Goal: Task Accomplishment & Management: Complete application form

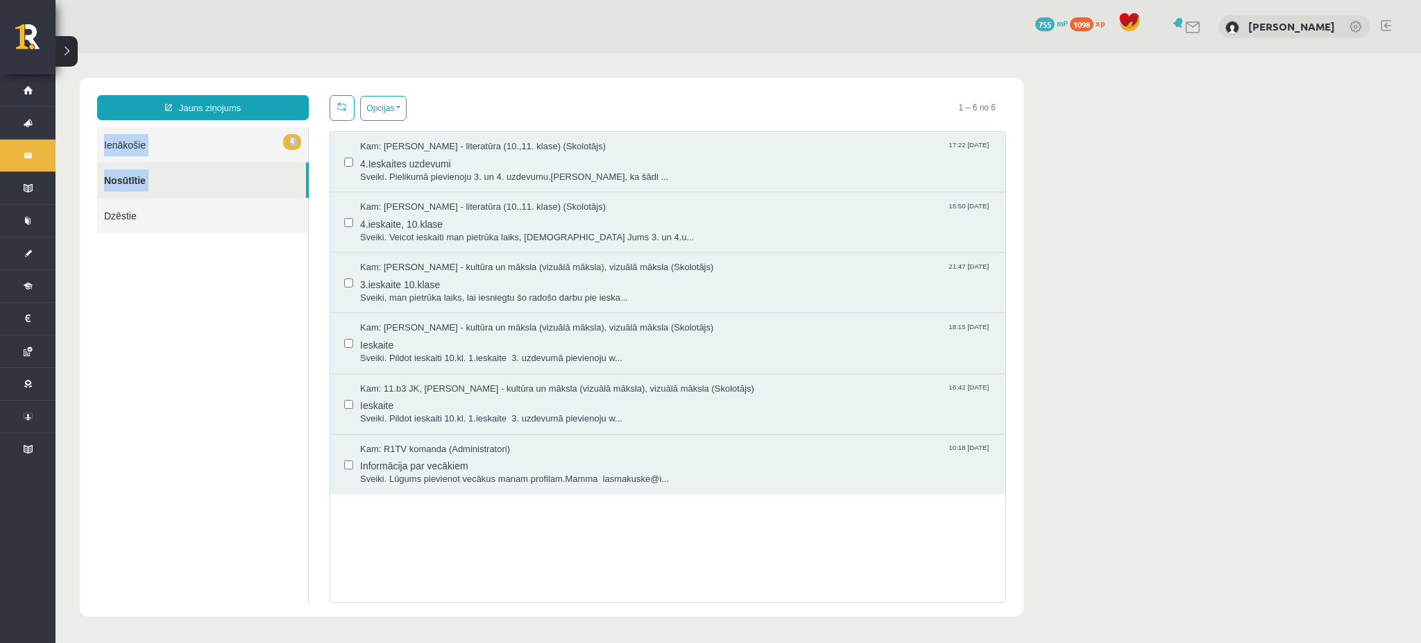
click at [56, 53] on html "Jauns ziņojums 4 Ienākošie Nosūtītie Dzēstie * ********* ********* ******* Opci…" at bounding box center [739, 346] width 1366 height 587
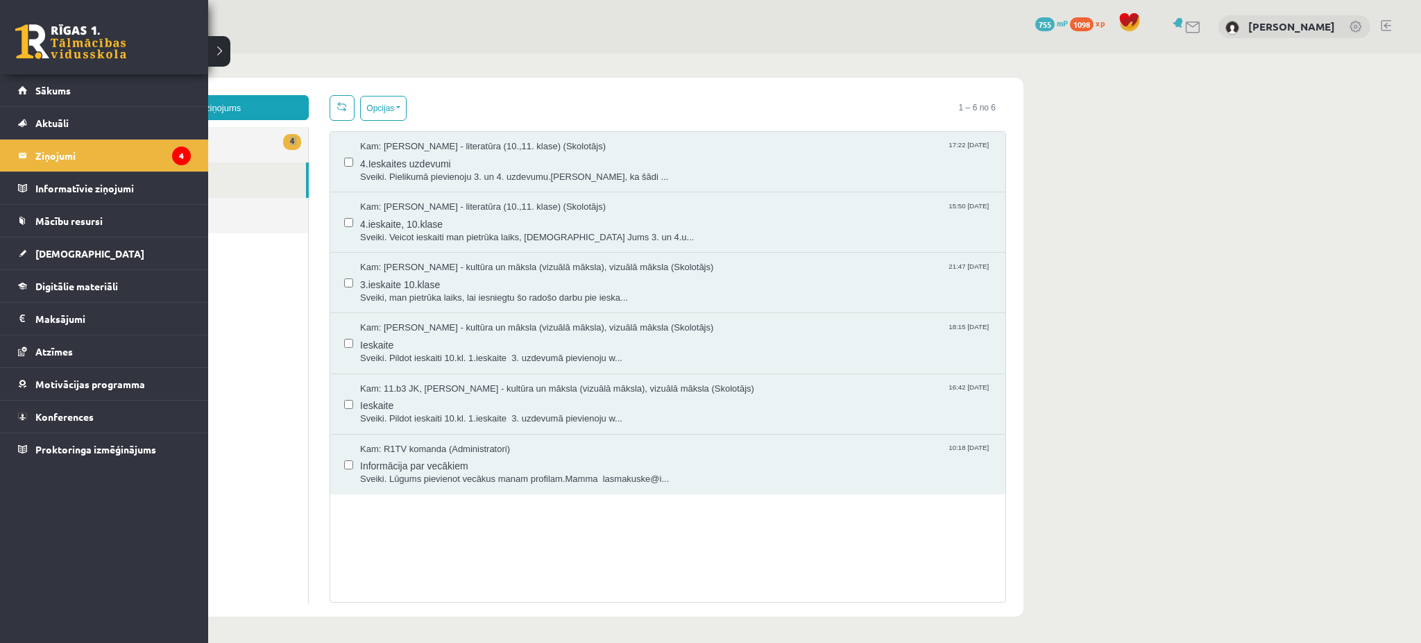
click at [15, 29] on link at bounding box center [70, 41] width 111 height 35
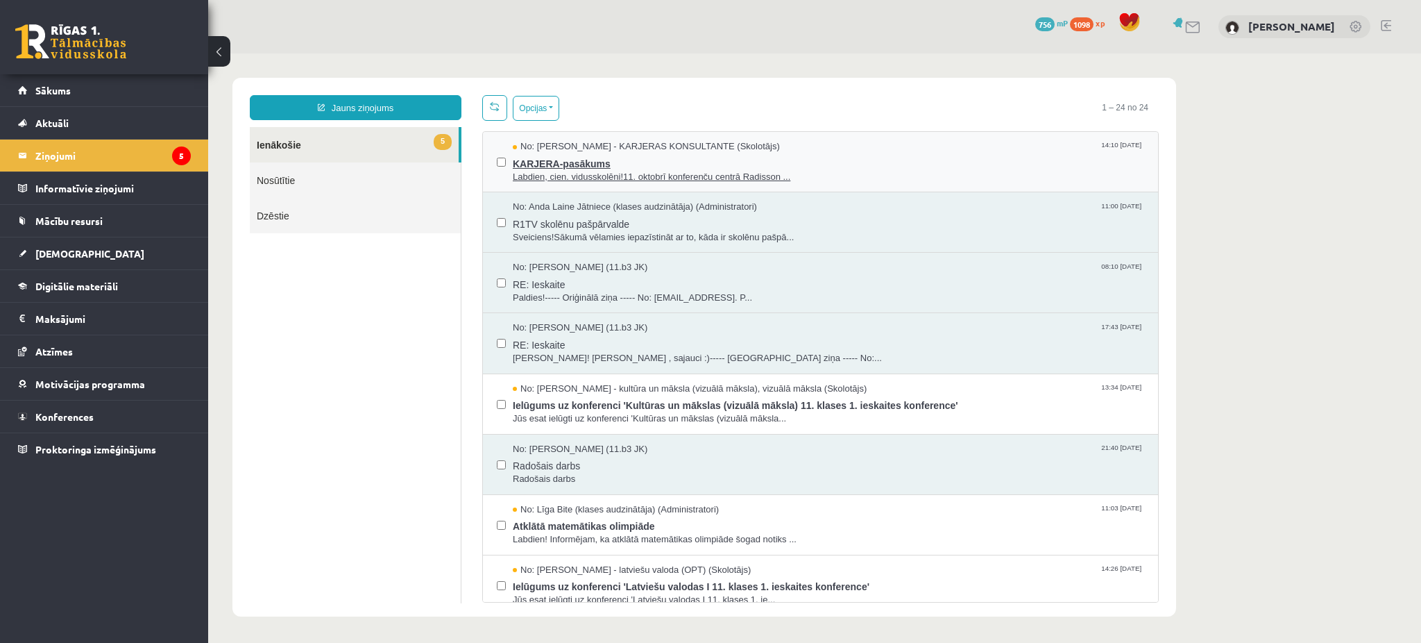
click at [614, 183] on span "Labdien, cien. vidusskolēni!11. oktobrī konferenču centrā Radisson ..." at bounding box center [829, 177] width 632 height 13
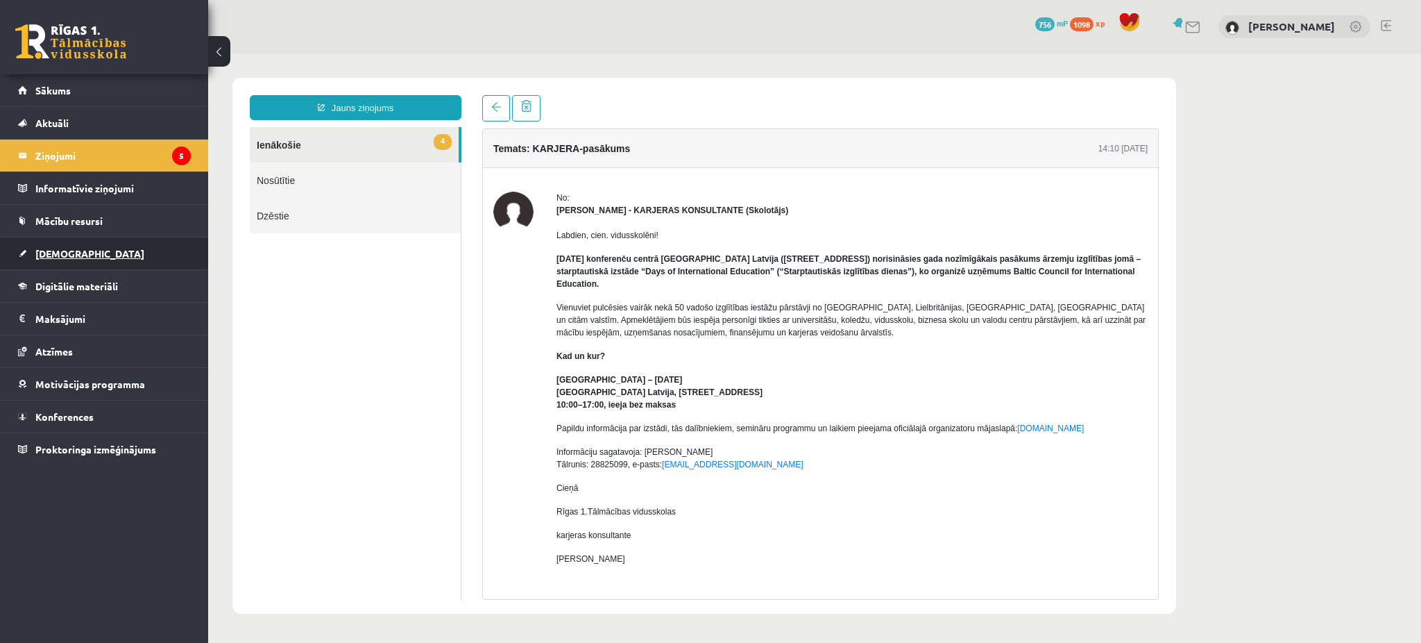
click at [94, 244] on link "[DEMOGRAPHIC_DATA]" at bounding box center [104, 253] width 173 height 32
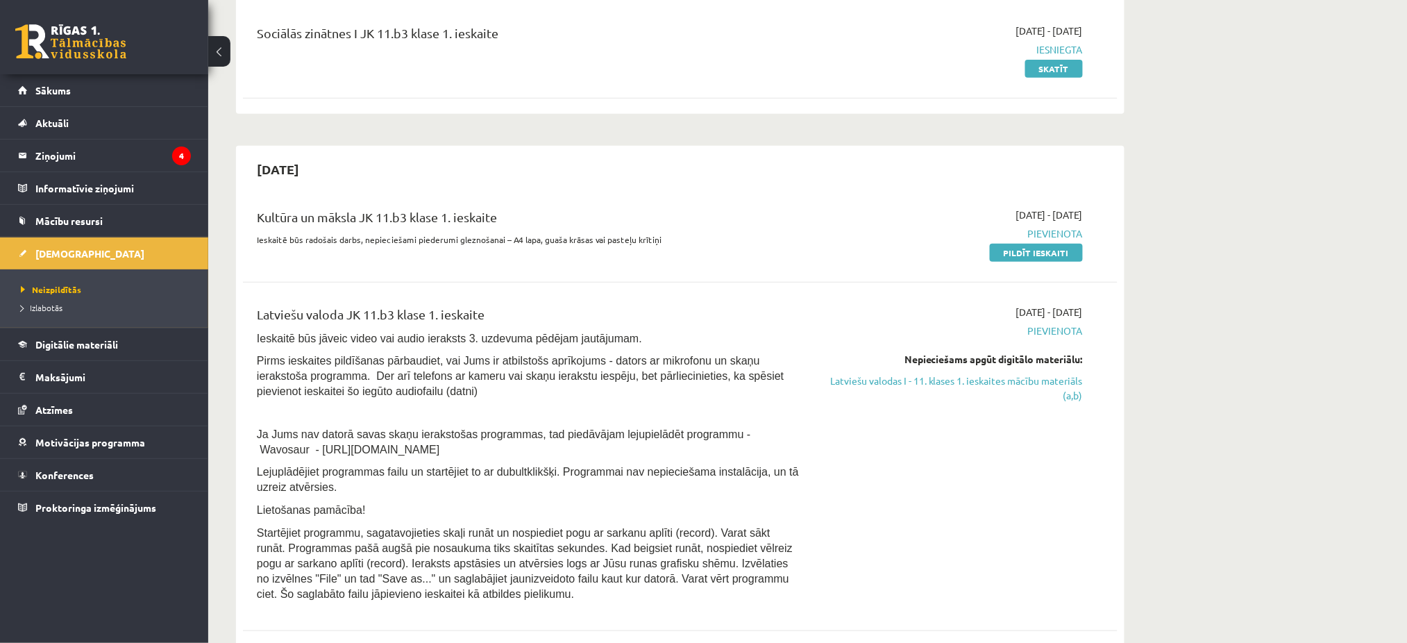
scroll to position [176, 0]
click at [1009, 250] on link "Pildīt ieskaiti" at bounding box center [1036, 252] width 93 height 18
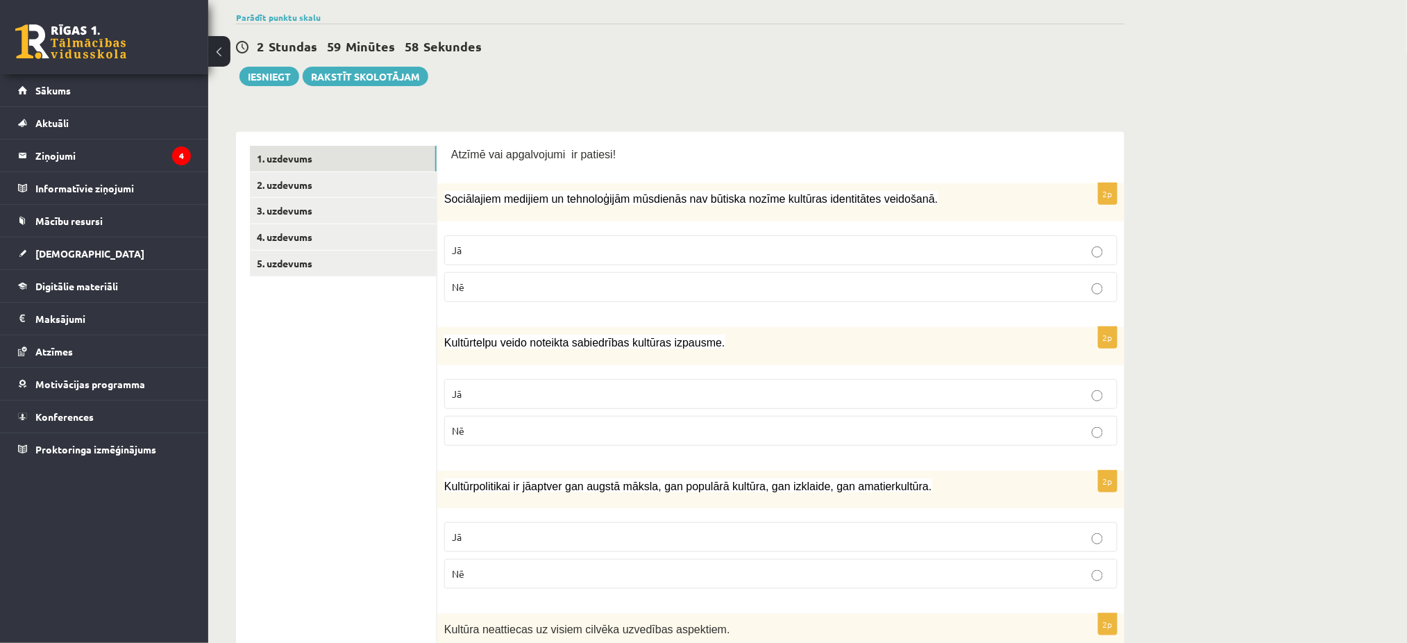
scroll to position [148, 0]
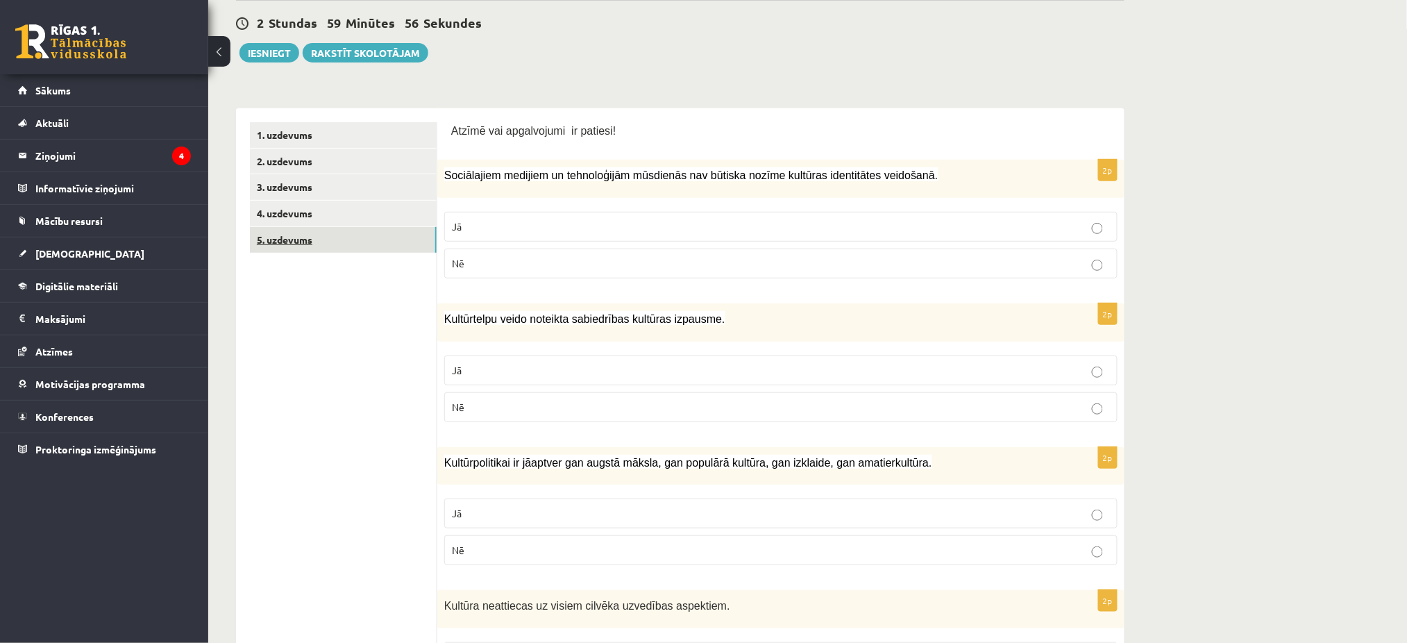
click at [393, 241] on link "5. uzdevums" at bounding box center [343, 240] width 187 height 26
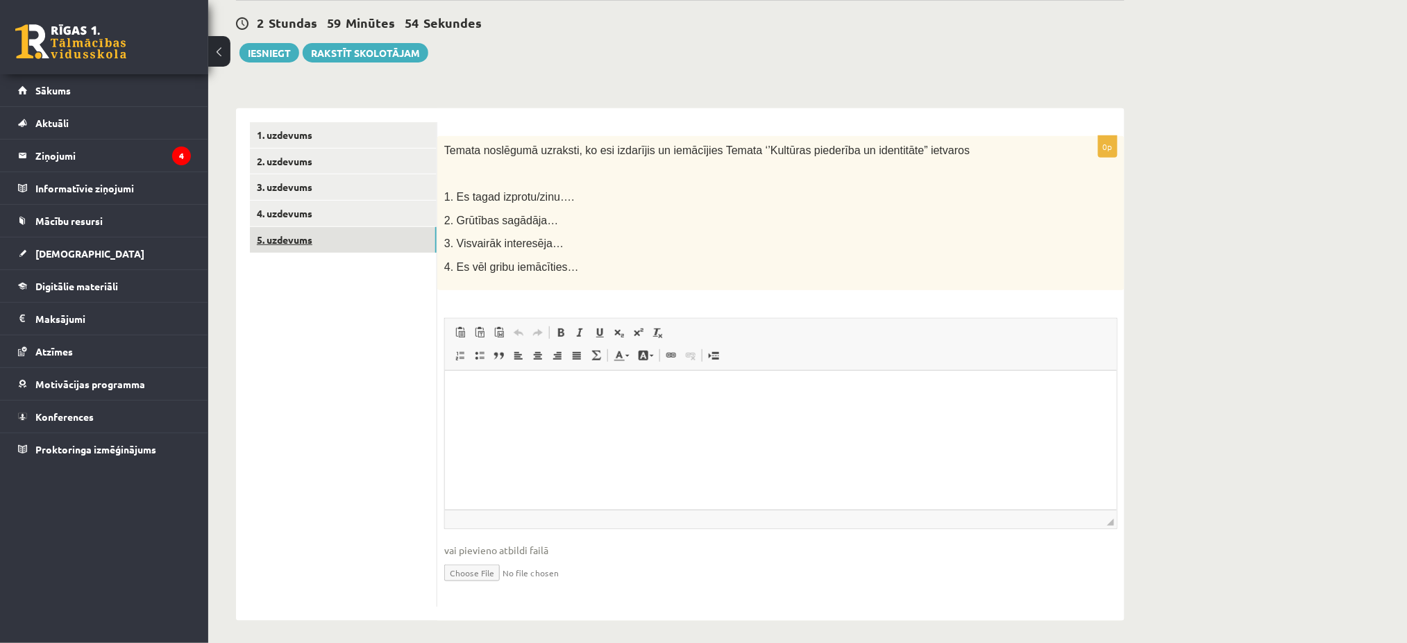
scroll to position [0, 0]
click at [369, 223] on link "4. uzdevums" at bounding box center [343, 214] width 187 height 26
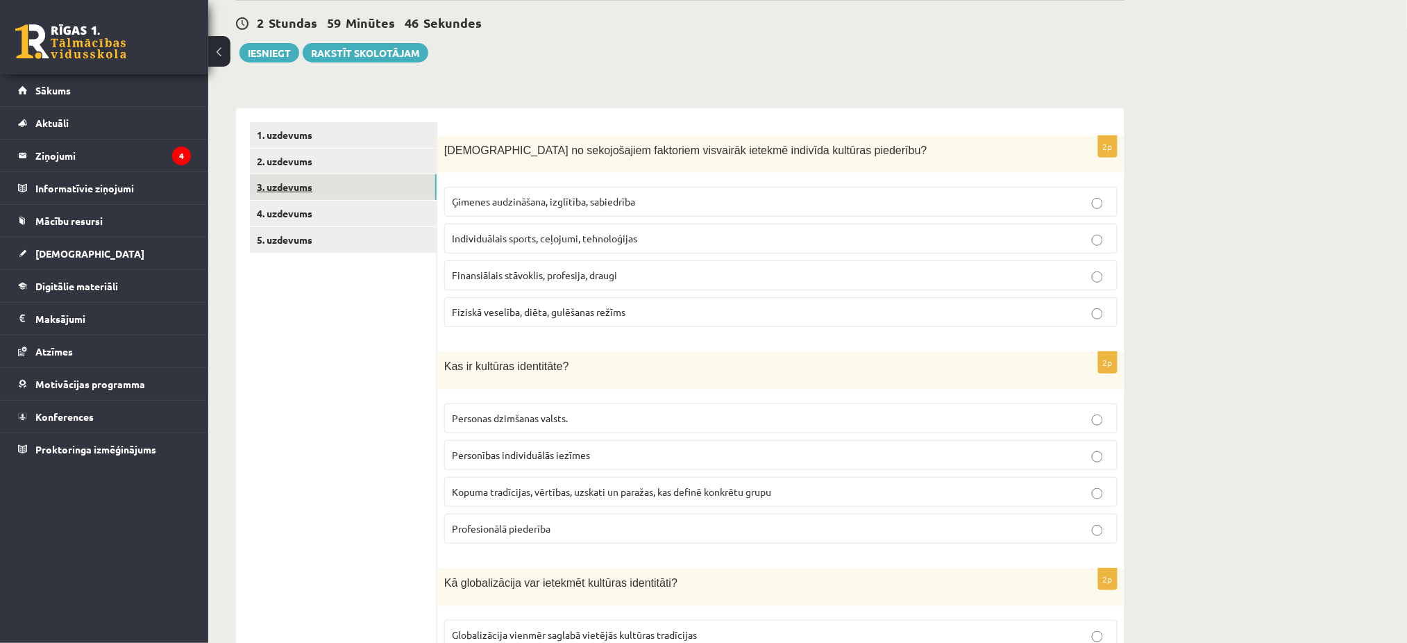
click at [369, 192] on link "3. uzdevums" at bounding box center [343, 187] width 187 height 26
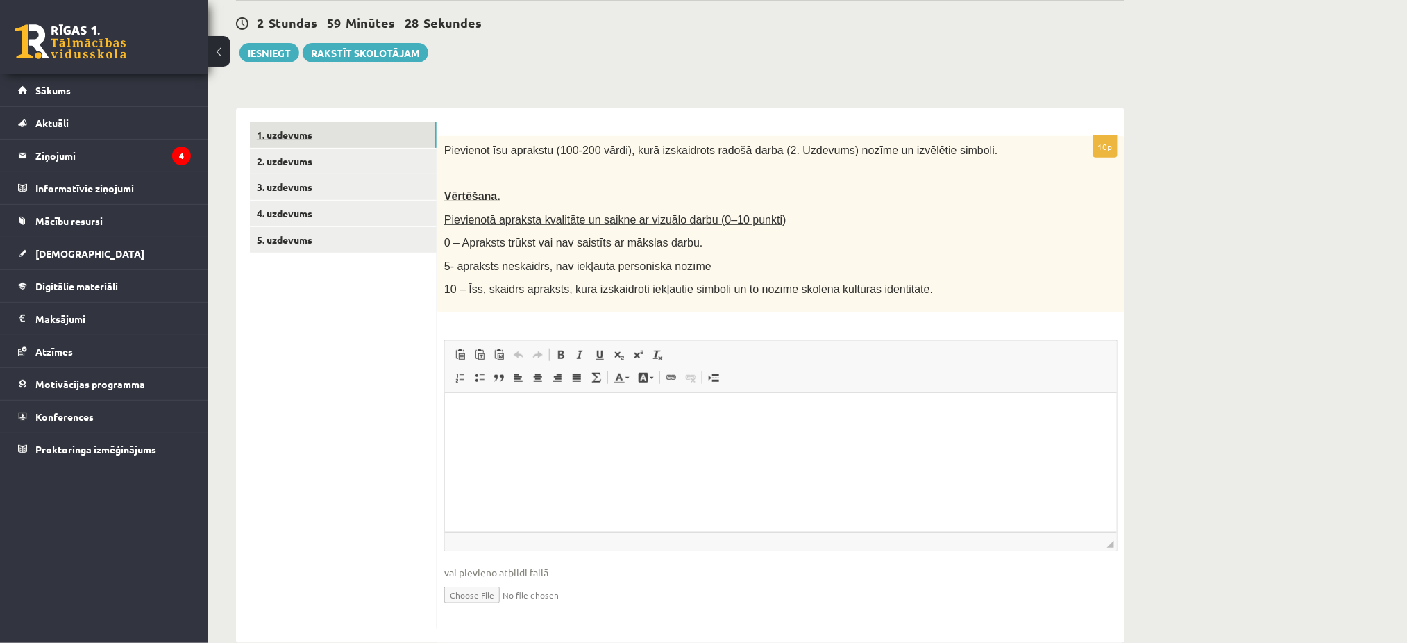
click at [371, 133] on link "1. uzdevums" at bounding box center [343, 135] width 187 height 26
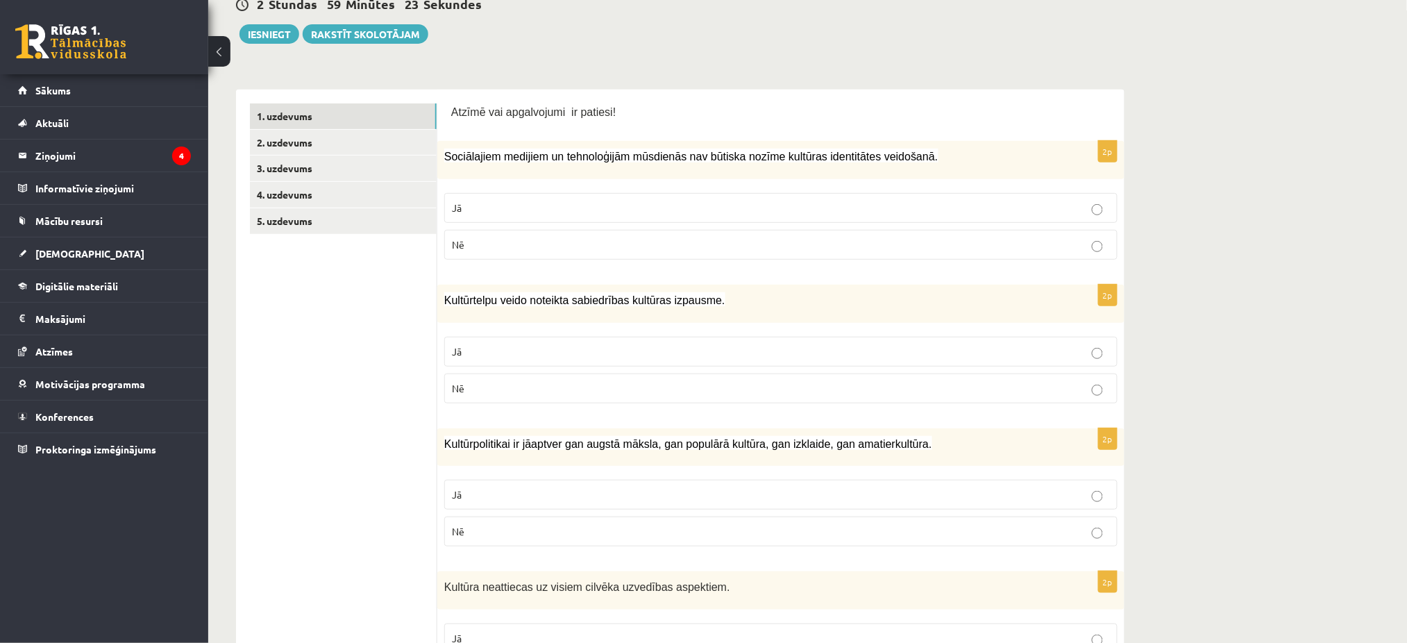
scroll to position [169, 0]
click at [566, 242] on p "Nē" at bounding box center [781, 242] width 658 height 15
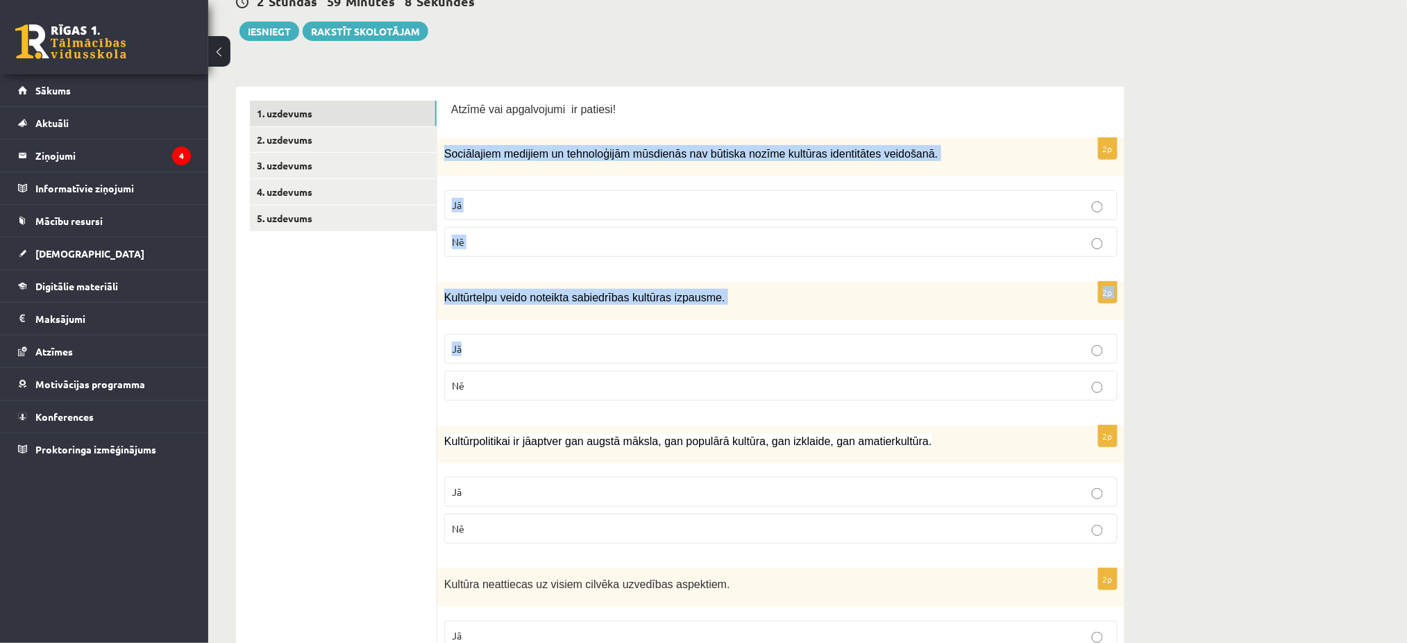
drag, startPoint x: 445, startPoint y: 152, endPoint x: 634, endPoint y: 366, distance: 286.2
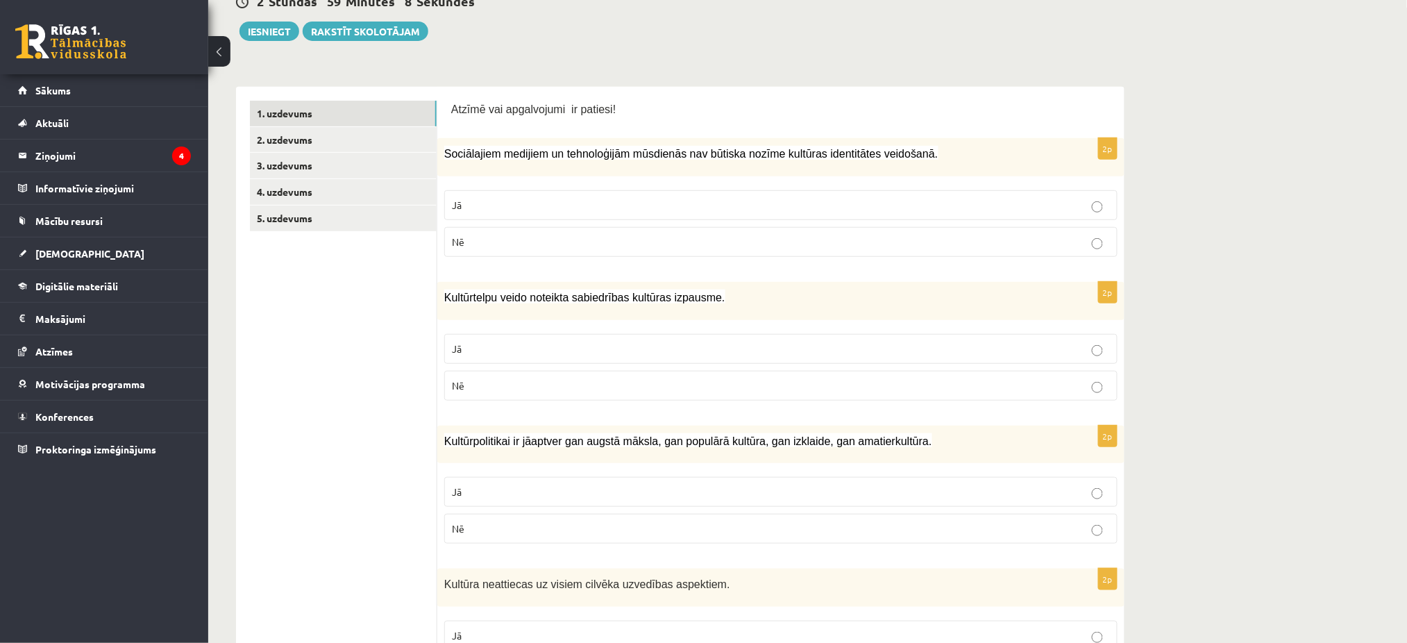
drag, startPoint x: 637, startPoint y: 372, endPoint x: 648, endPoint y: 397, distance: 27.1
click at [645, 393] on fieldset "Jā Nē" at bounding box center [780, 366] width 673 height 78
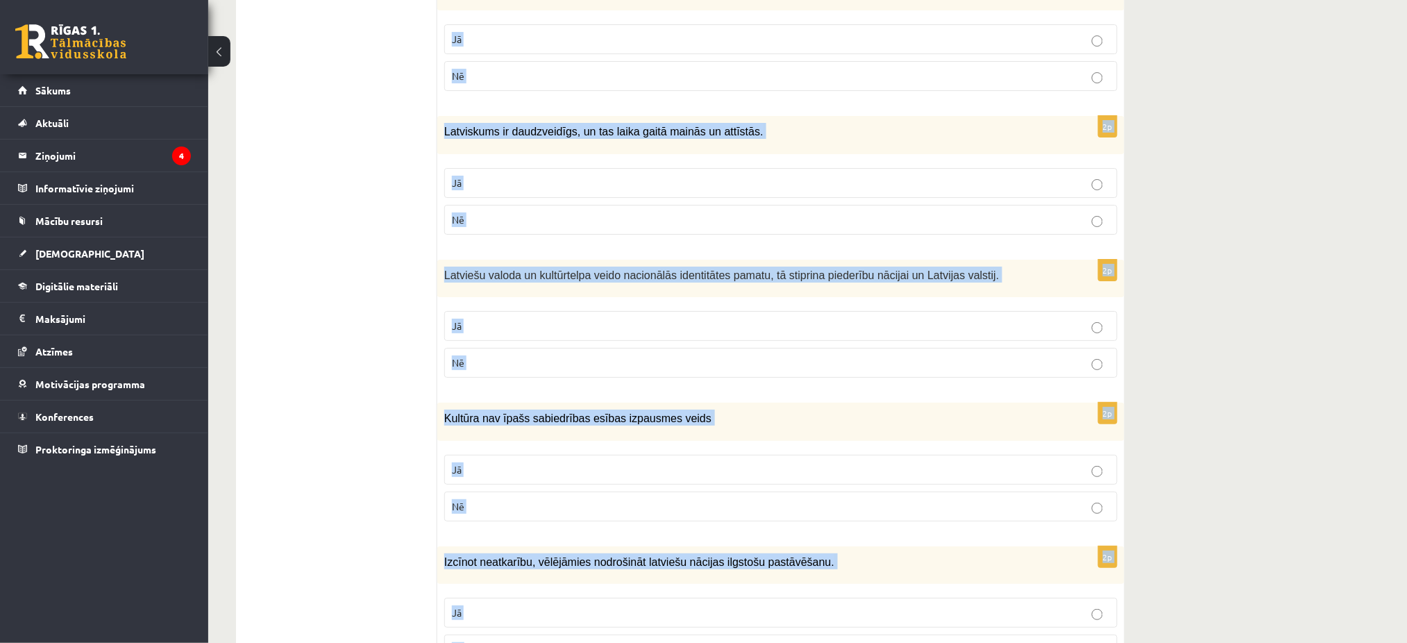
scroll to position [1859, 0]
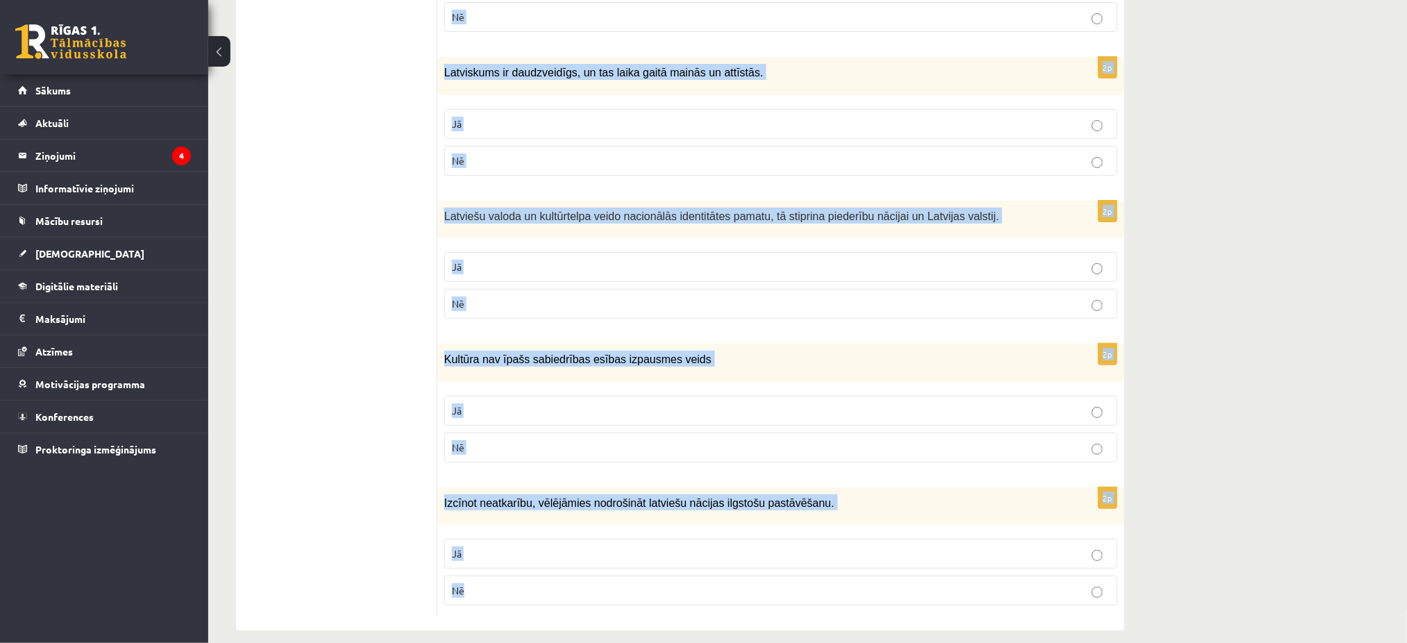
drag, startPoint x: 441, startPoint y: 148, endPoint x: 820, endPoint y: 602, distance: 591.4
click at [818, 599] on div "2p Izcīnot neatkarību, vēlējāmies nodrošināt latviešu nācijas ilgstošu pastāvēš…" at bounding box center [780, 552] width 687 height 130
drag, startPoint x: 442, startPoint y: 321, endPoint x: 864, endPoint y: 615, distance: 514.5
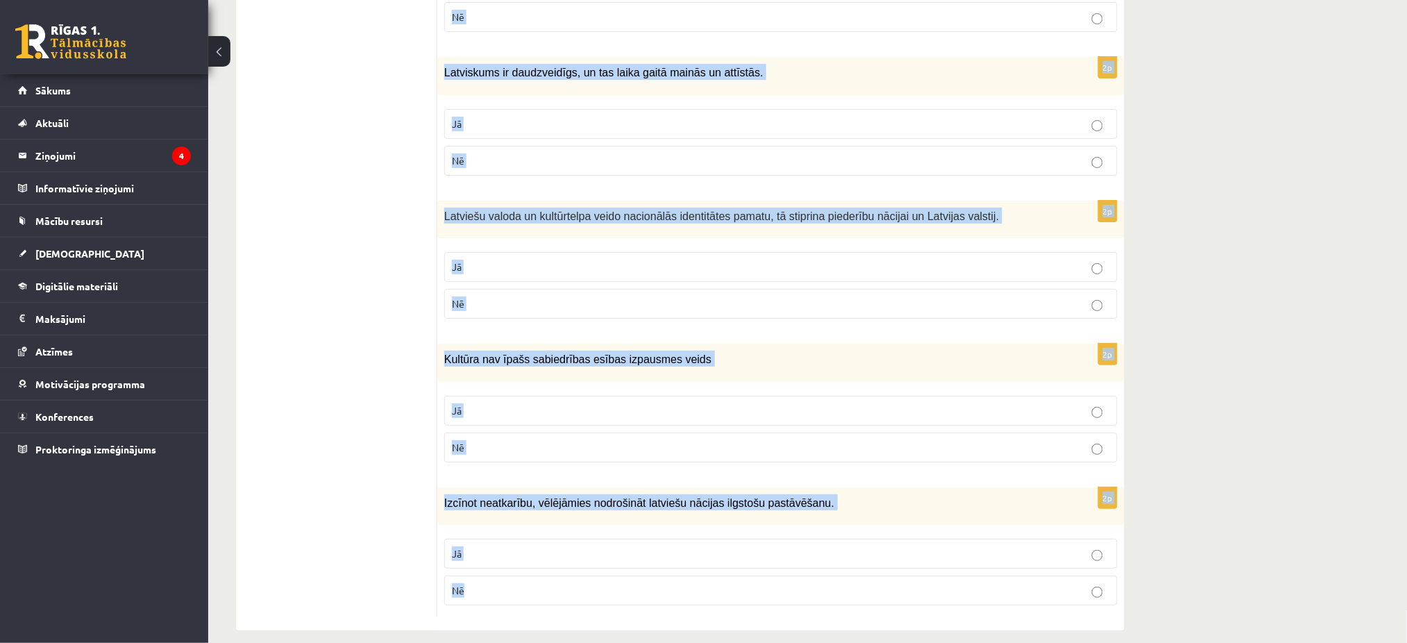
copy form "Sociālajiem medijiem un tehnoloģijām mūsdienās nav būtiska nozīme kultūras iden…"
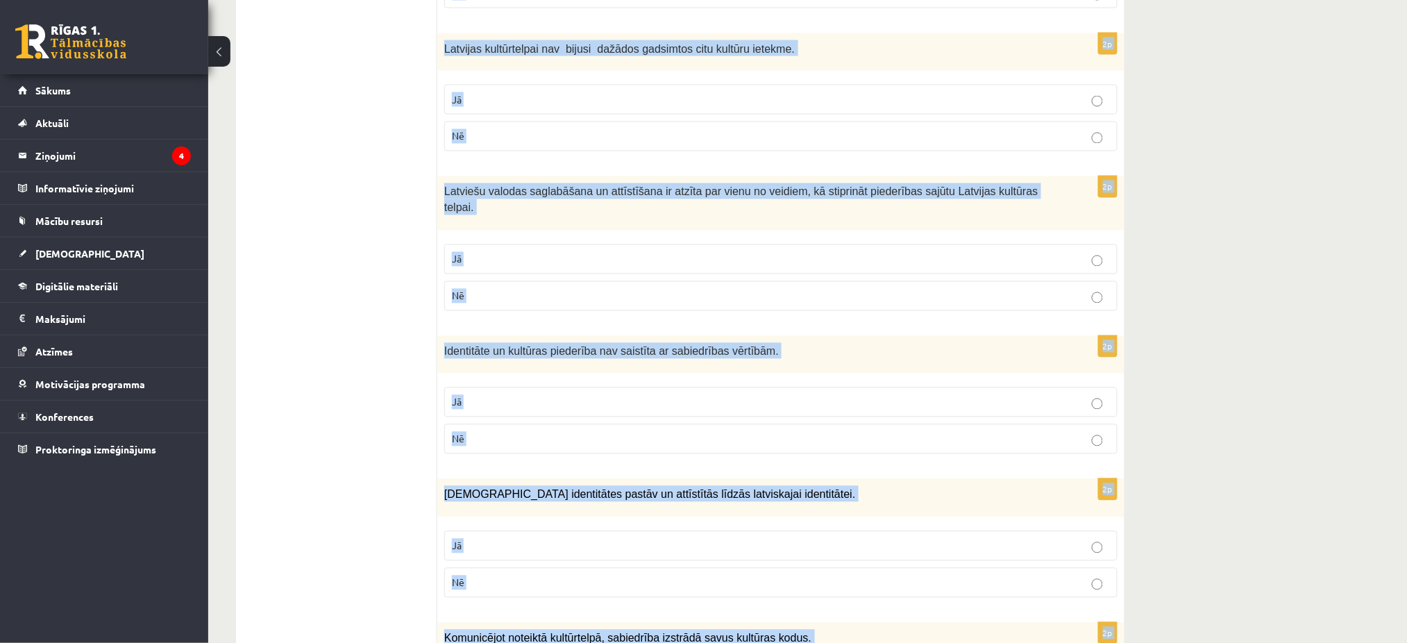
scroll to position [813, 0]
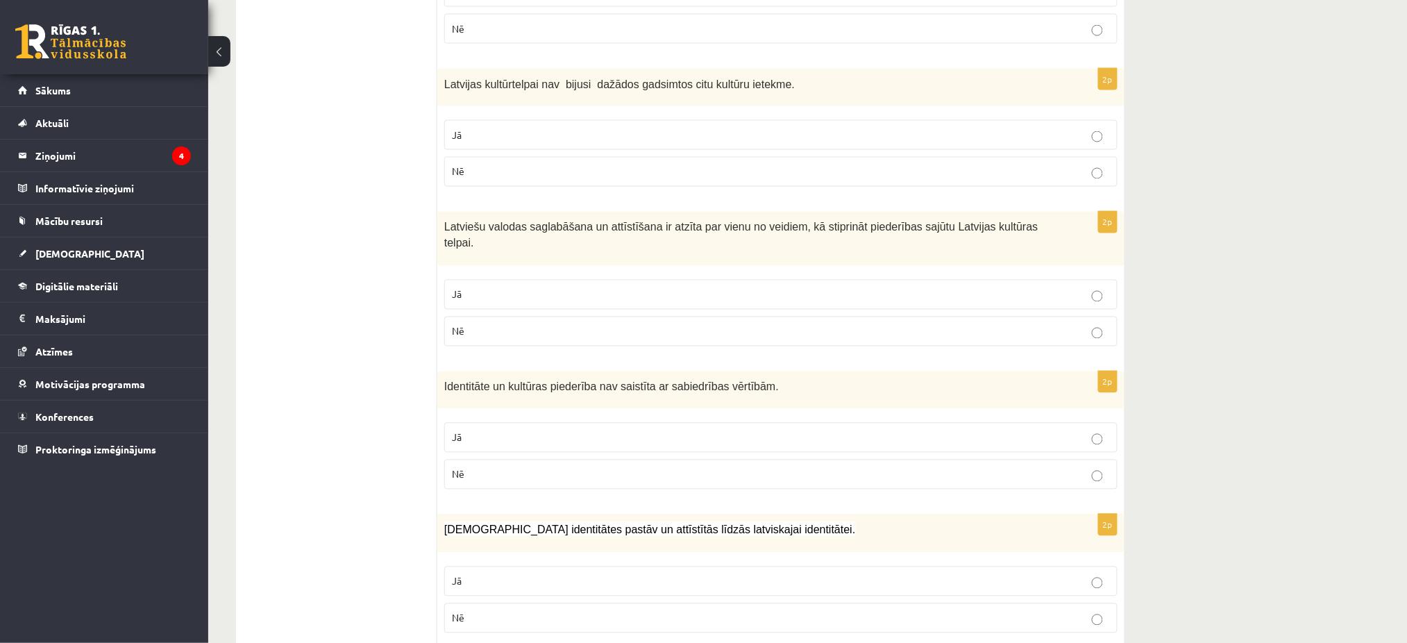
click at [408, 318] on ul "1. uzdevums 2. uzdevums 3. uzdevums 4. uzdevums 5. uzdevums" at bounding box center [343, 560] width 187 height 2206
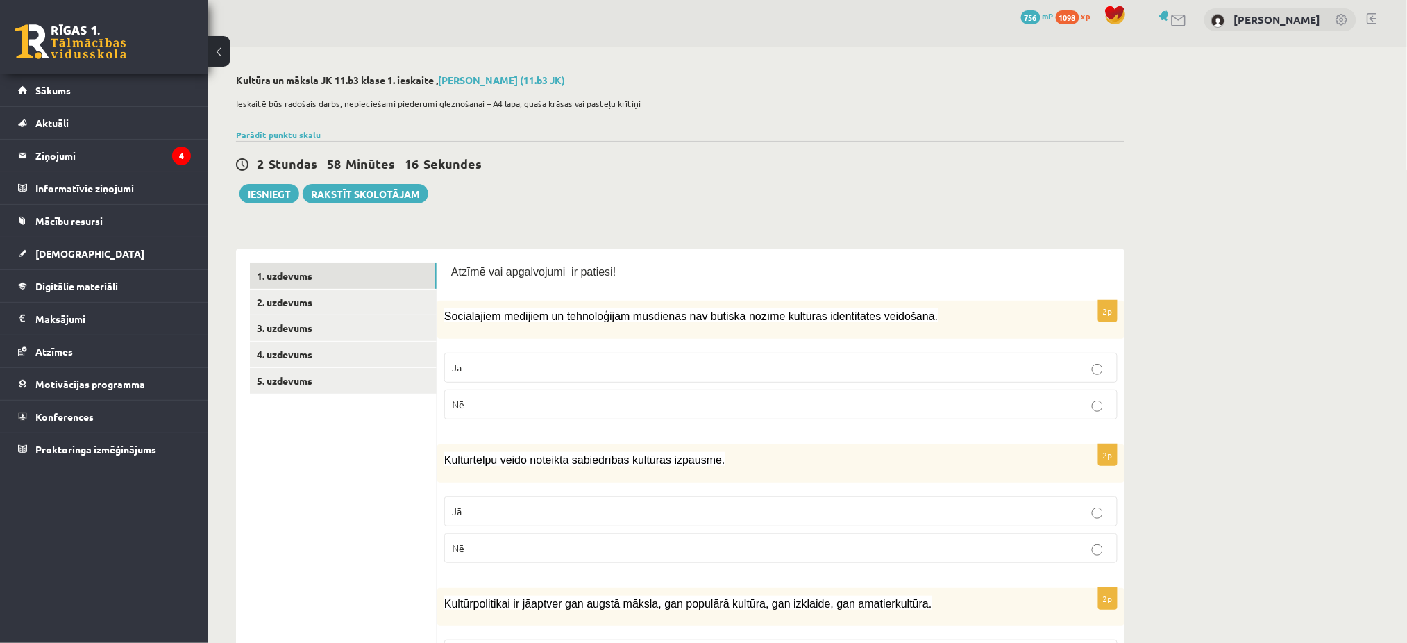
scroll to position [0, 0]
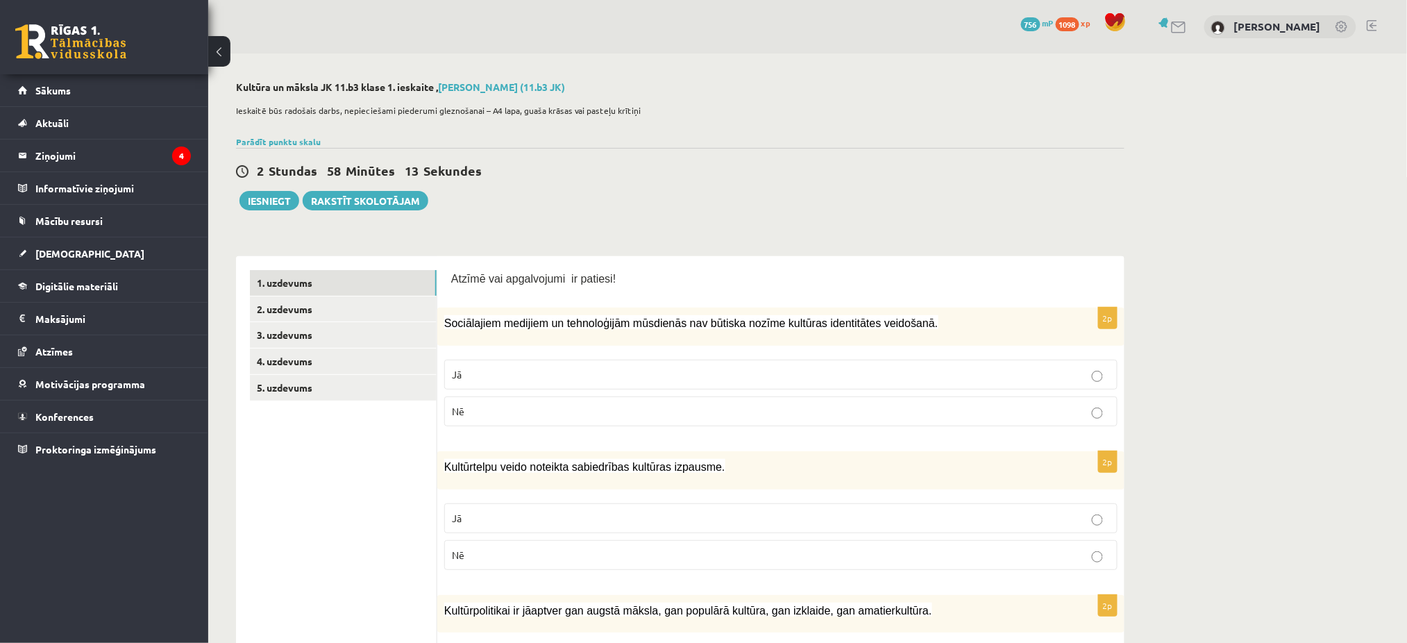
click at [693, 520] on p "Jā" at bounding box center [781, 518] width 658 height 15
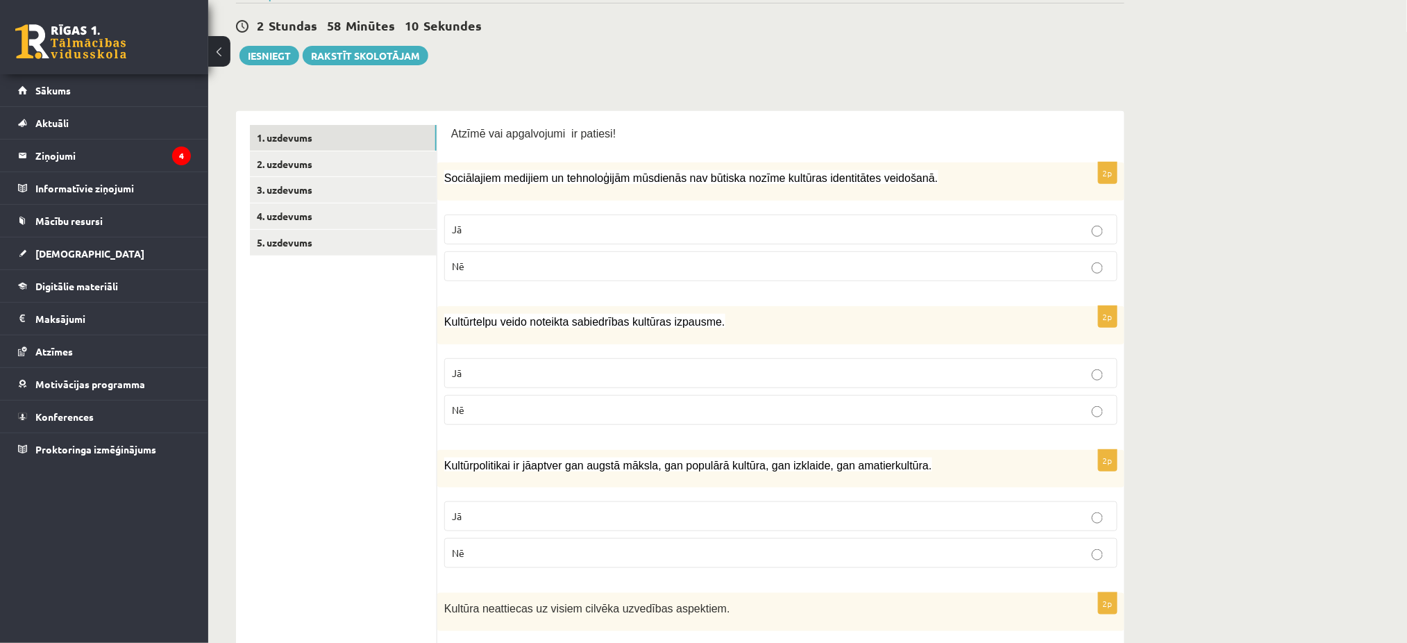
scroll to position [151, 0]
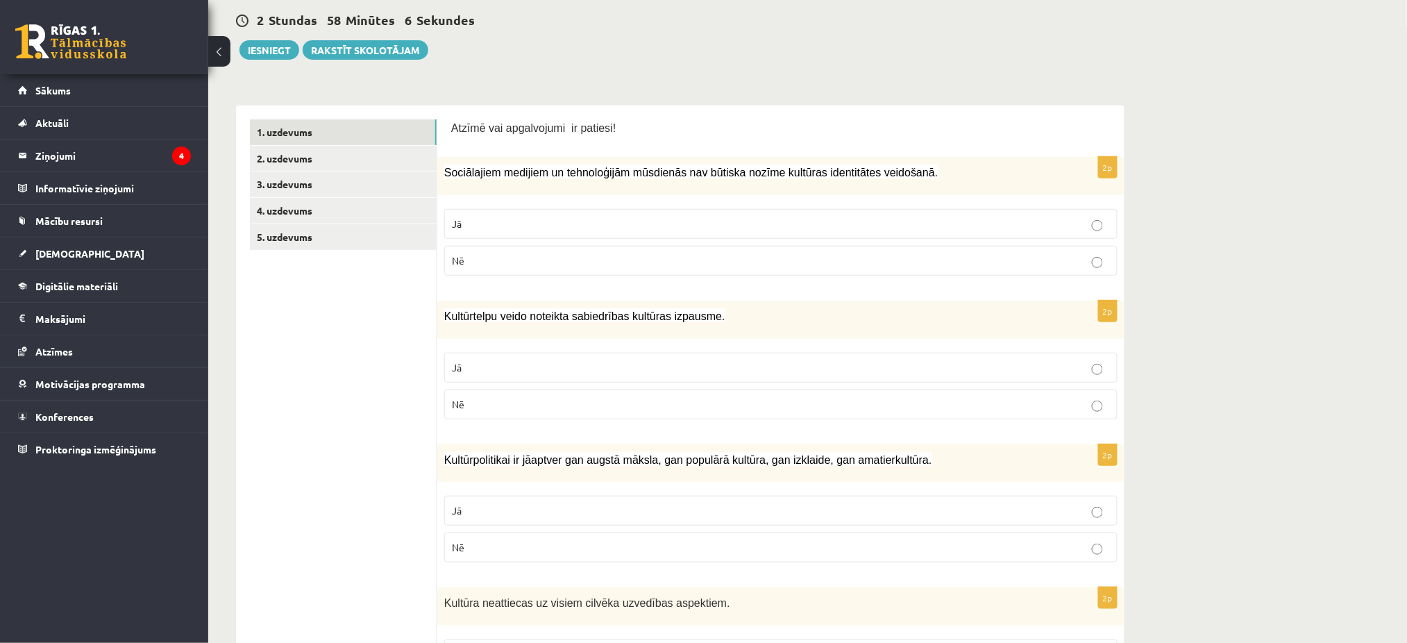
click at [716, 496] on label "Jā" at bounding box center [780, 511] width 673 height 30
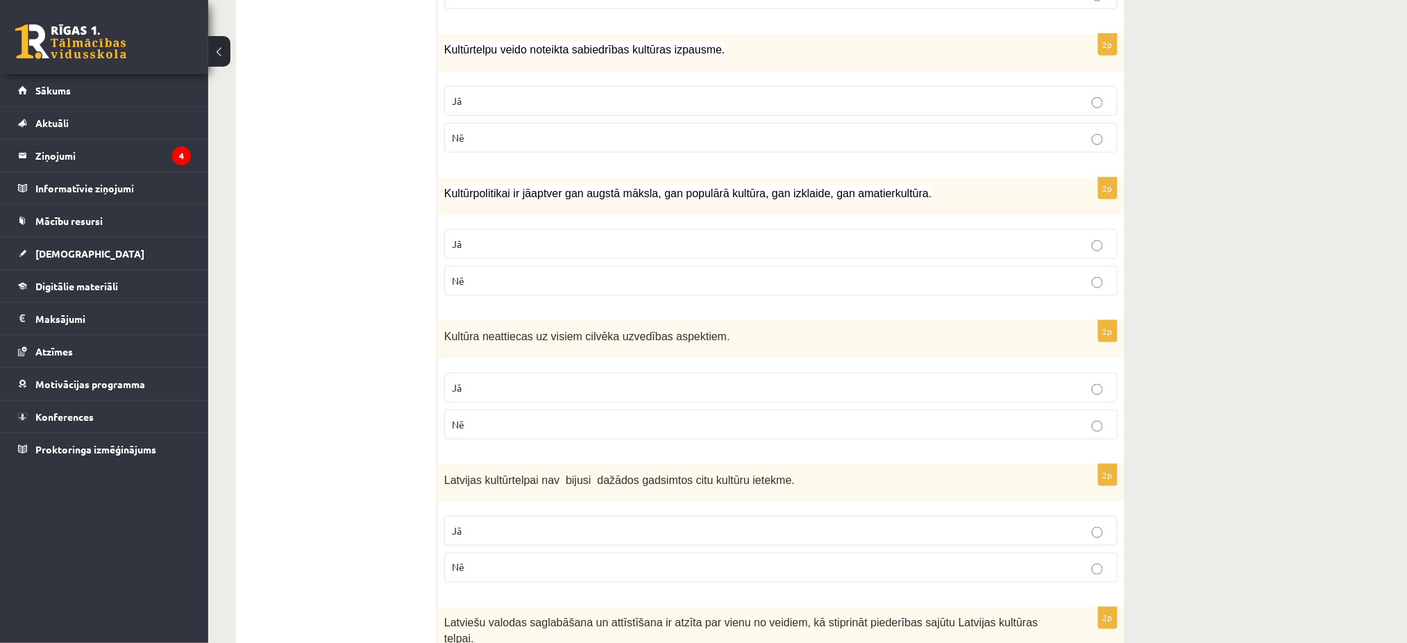
scroll to position [419, 0]
click at [657, 437] on label "Nē" at bounding box center [780, 422] width 673 height 30
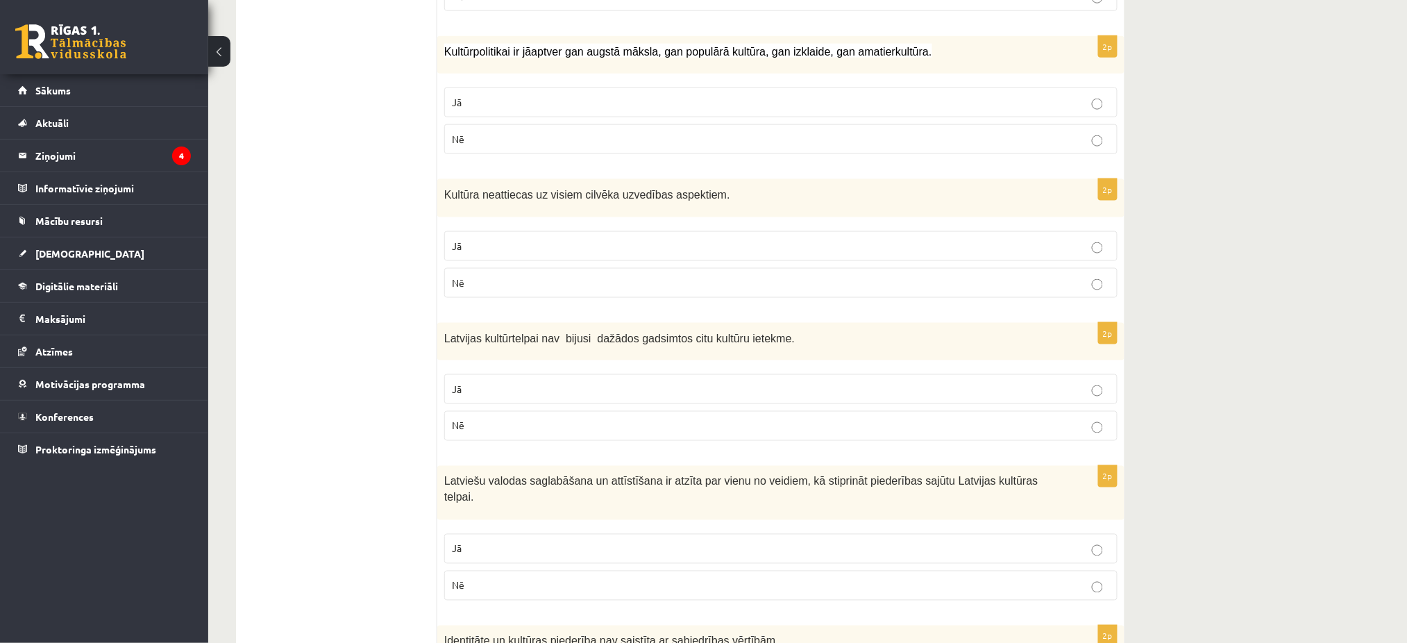
scroll to position [561, 0]
click at [657, 437] on label "Nē" at bounding box center [780, 424] width 673 height 30
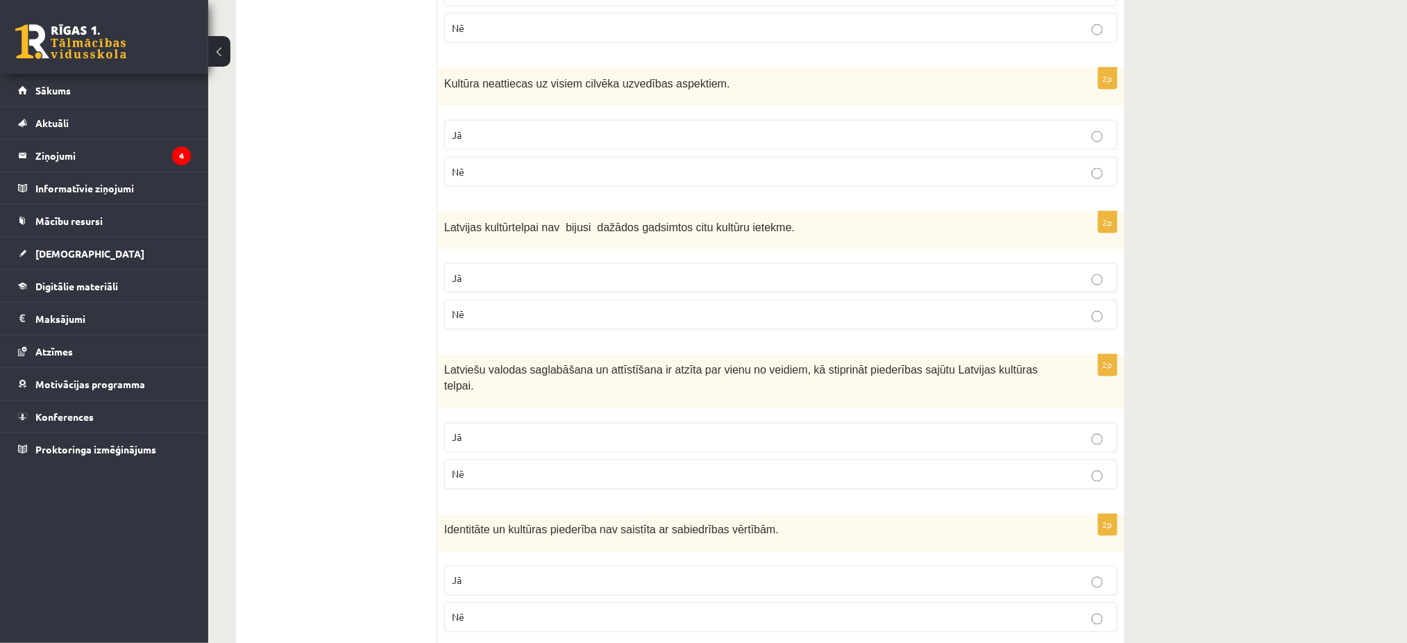
scroll to position [774, 0]
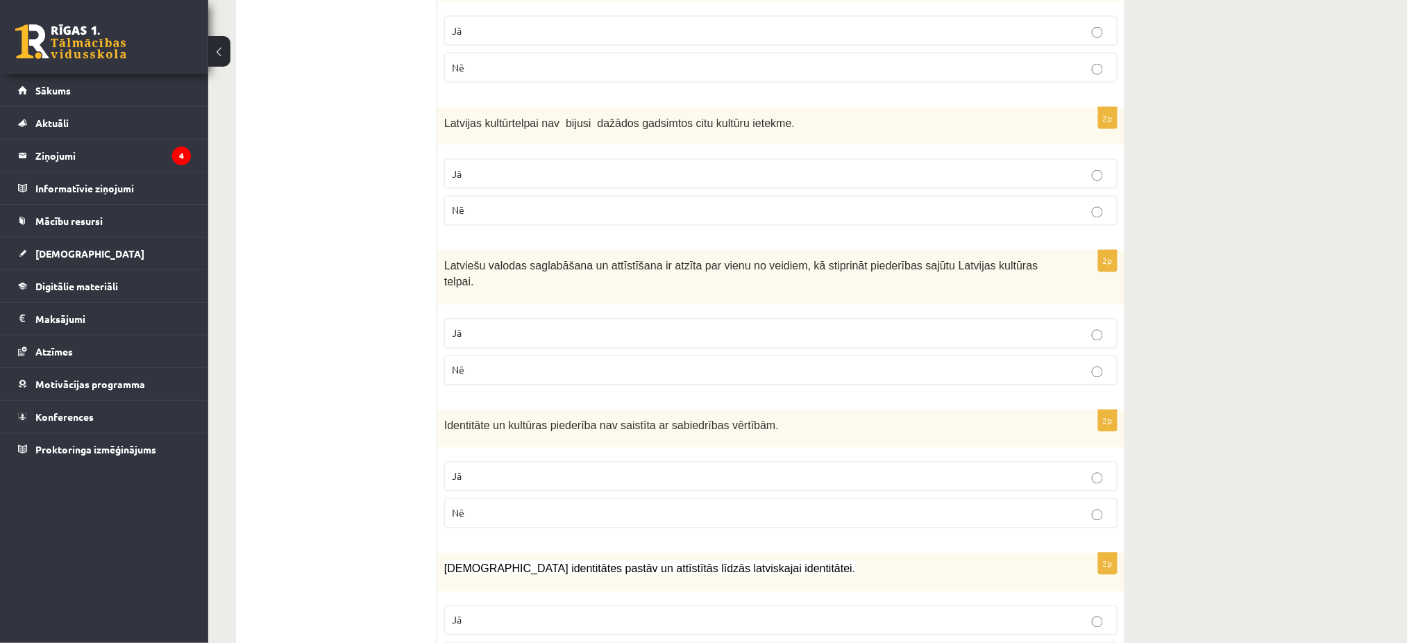
click at [665, 326] on p "Jā" at bounding box center [781, 333] width 658 height 15
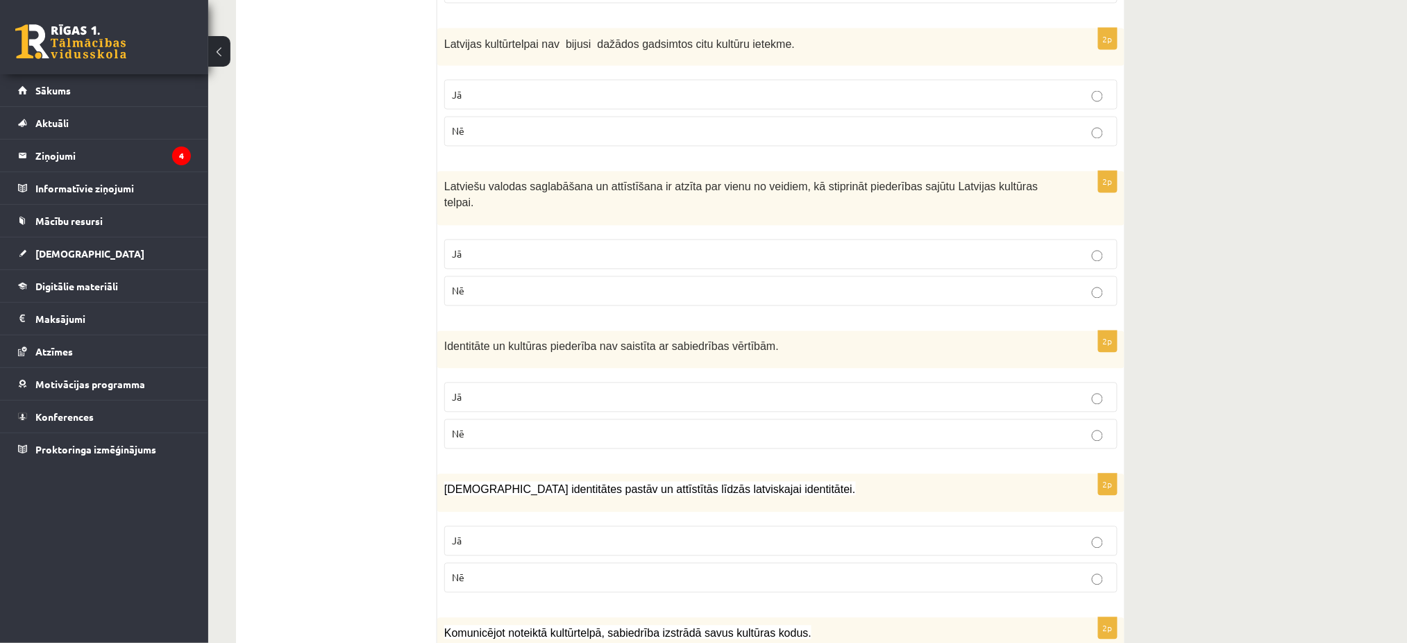
scroll to position [863, 0]
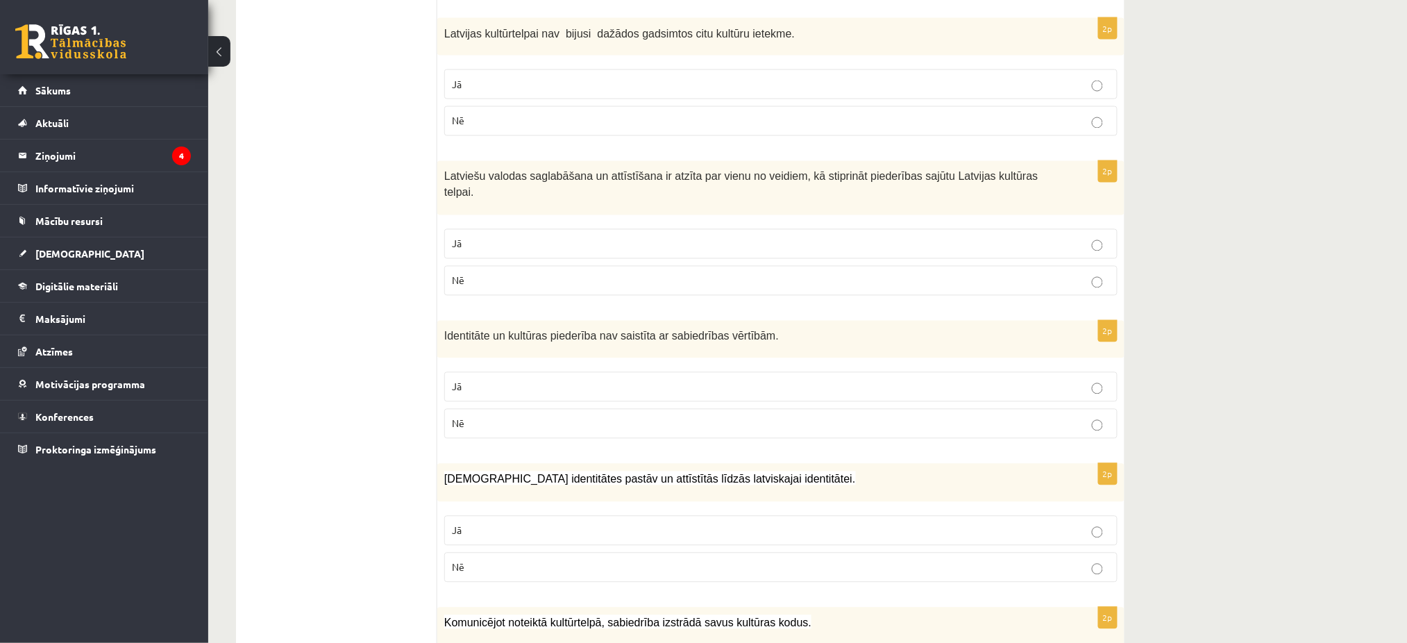
click at [651, 416] on p "Nē" at bounding box center [781, 423] width 658 height 15
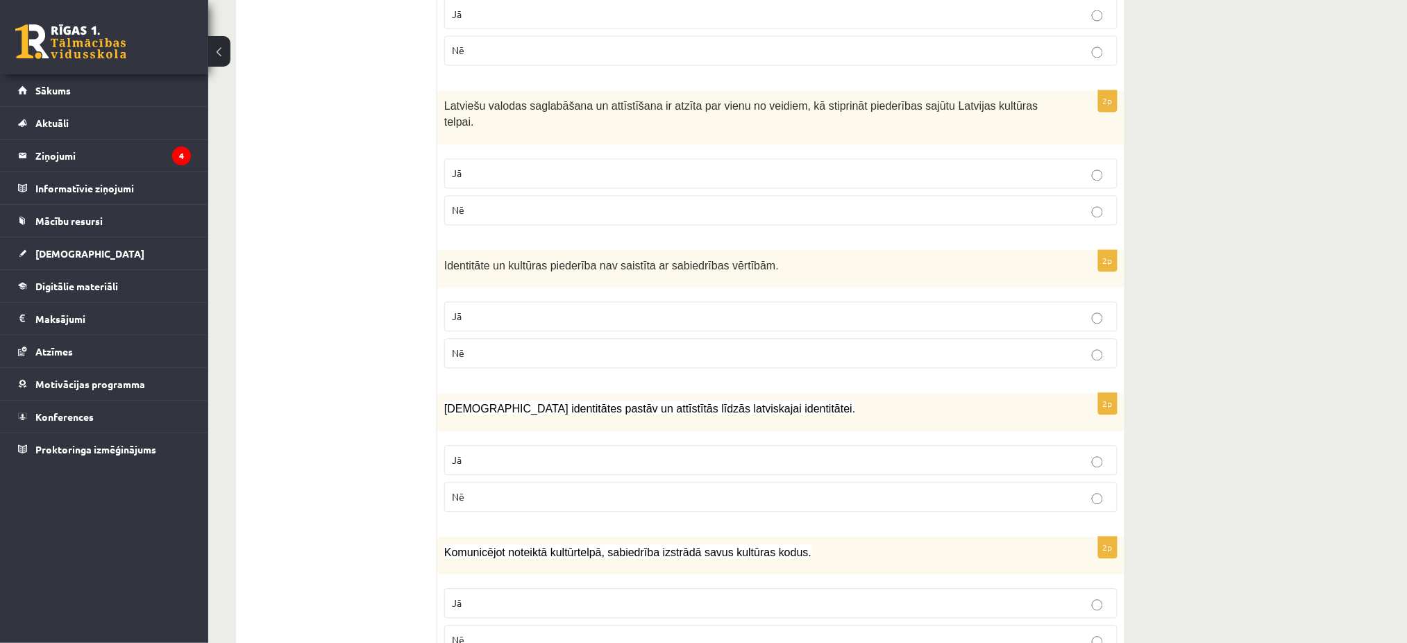
scroll to position [938, 0]
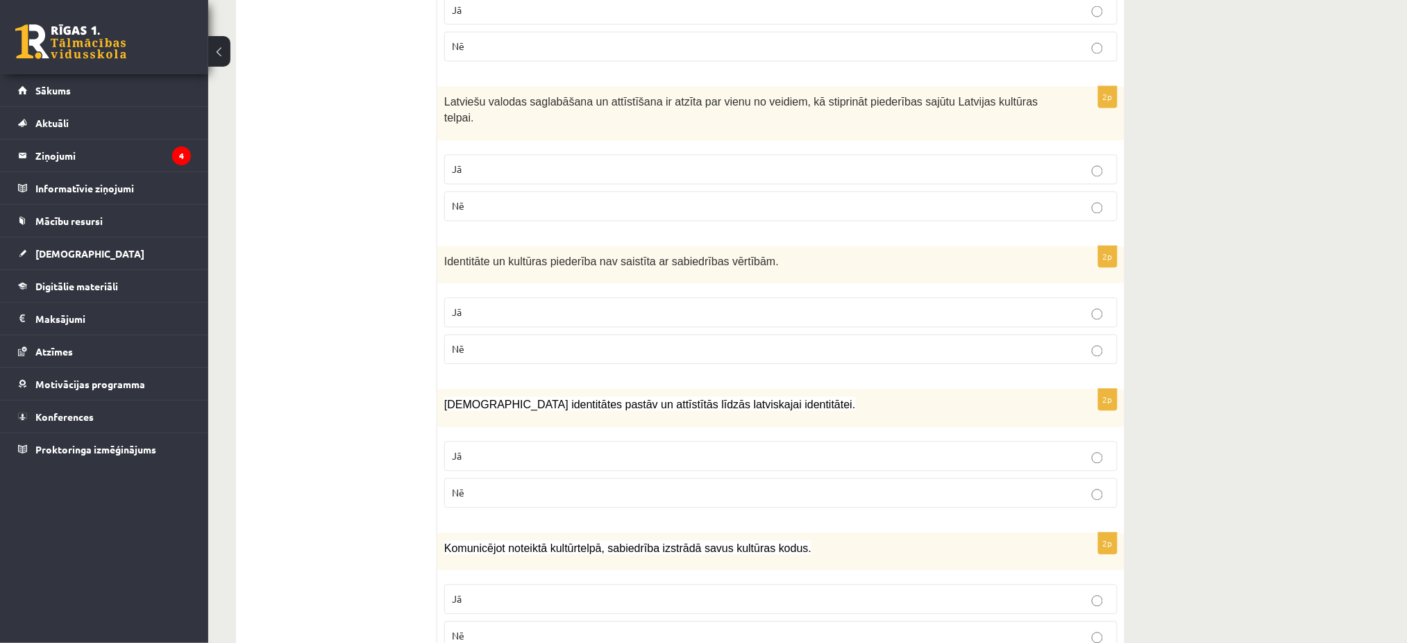
click at [646, 441] on label "Jā" at bounding box center [780, 456] width 673 height 30
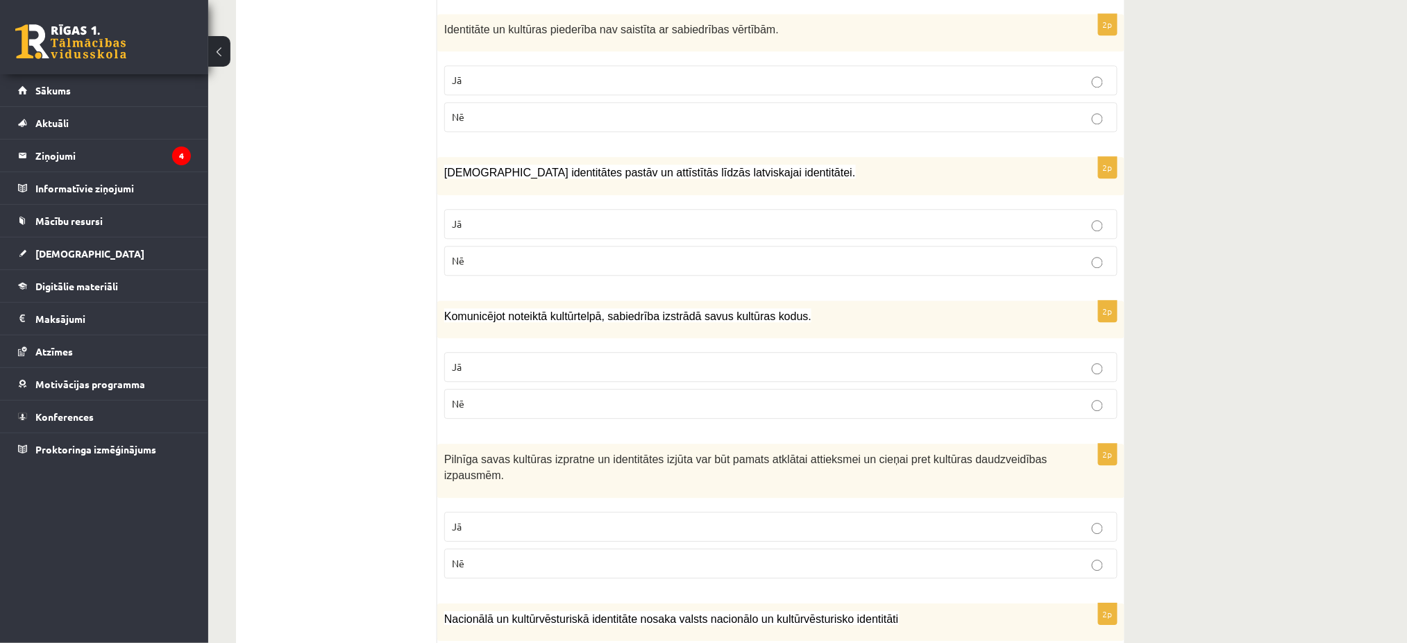
scroll to position [1267, 0]
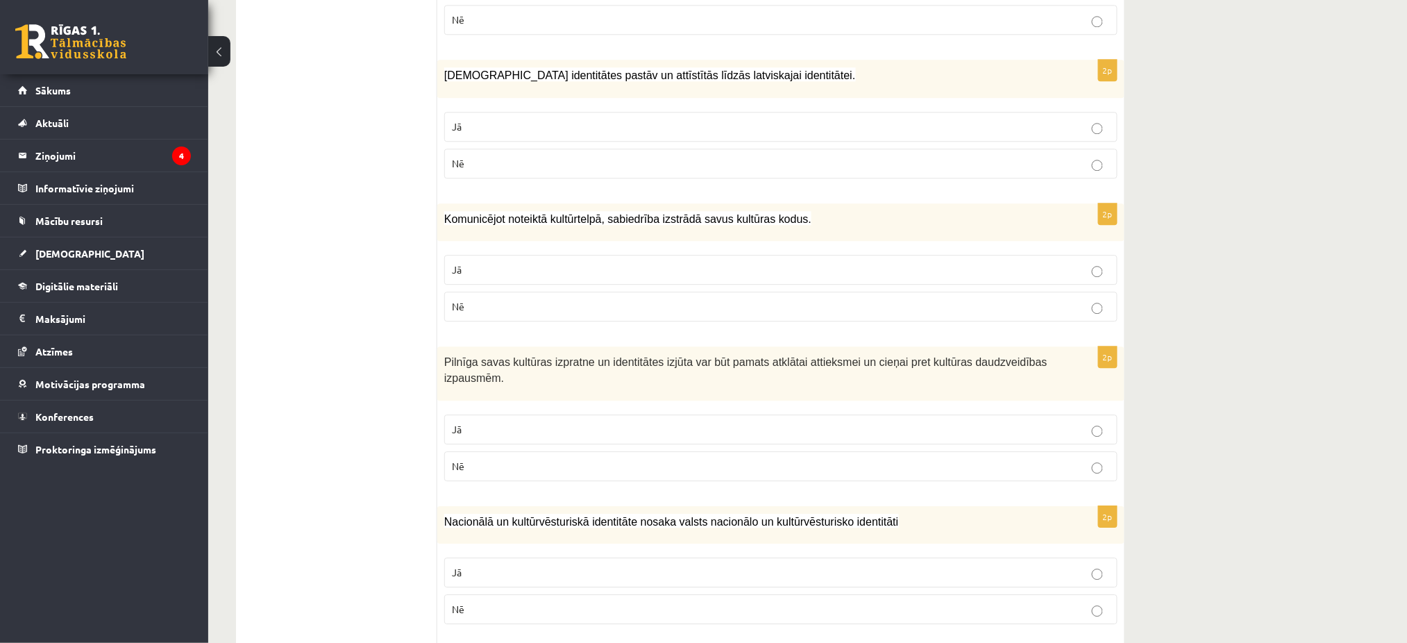
click at [800, 255] on label "Jā" at bounding box center [780, 270] width 673 height 30
click at [938, 422] on p "Jā" at bounding box center [781, 429] width 658 height 15
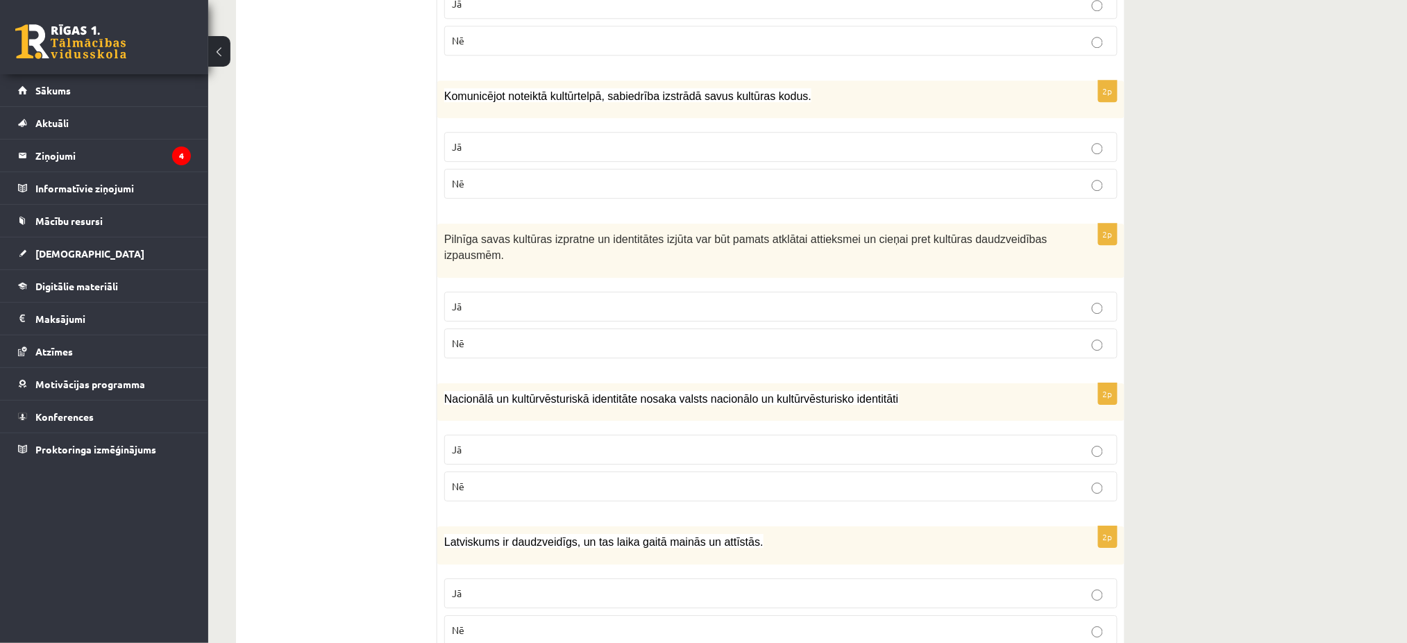
scroll to position [1471, 0]
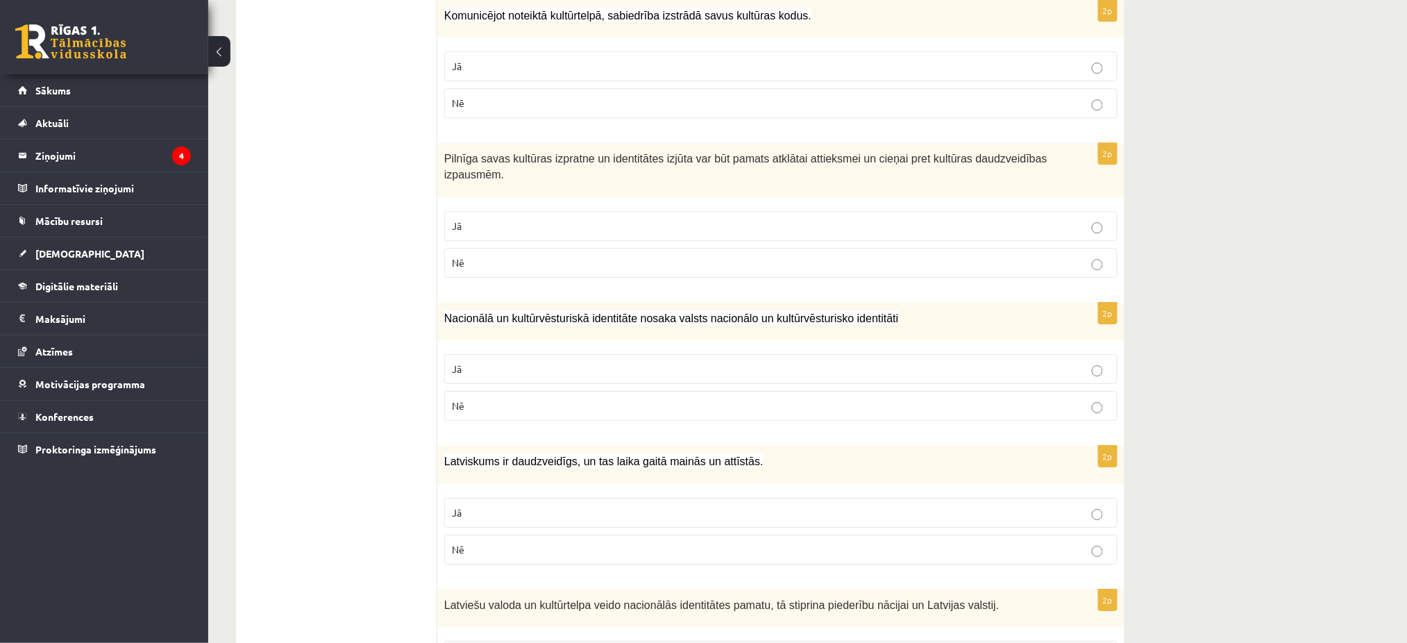
click at [1028, 362] on p "Jā" at bounding box center [781, 369] width 658 height 15
click at [1079, 505] on p "Jā" at bounding box center [781, 512] width 658 height 15
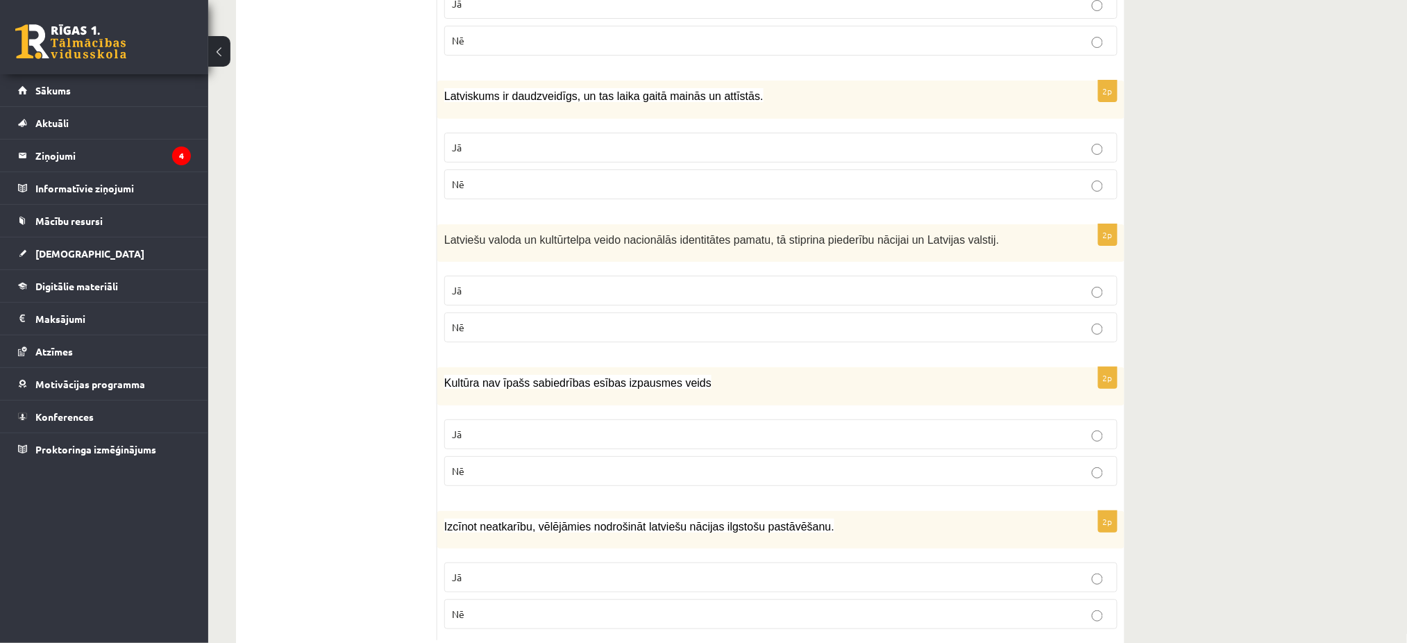
scroll to position [1859, 0]
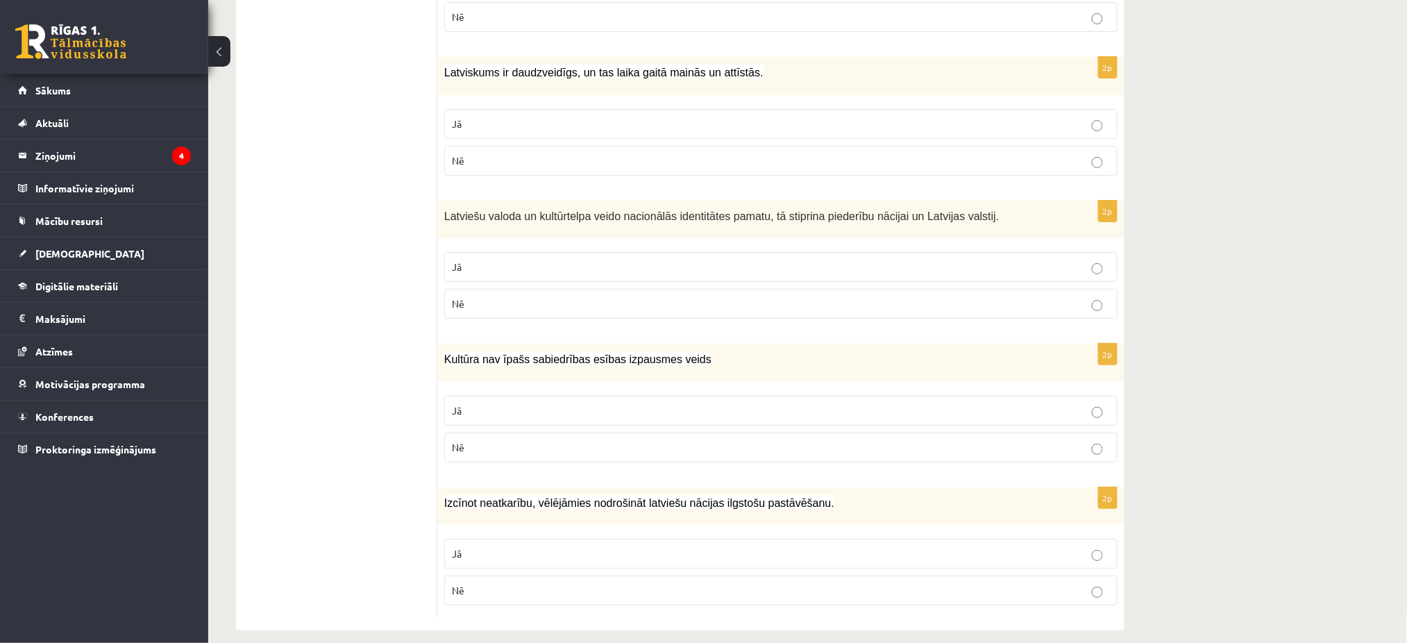
click at [1081, 583] on p "Nē" at bounding box center [781, 590] width 658 height 15
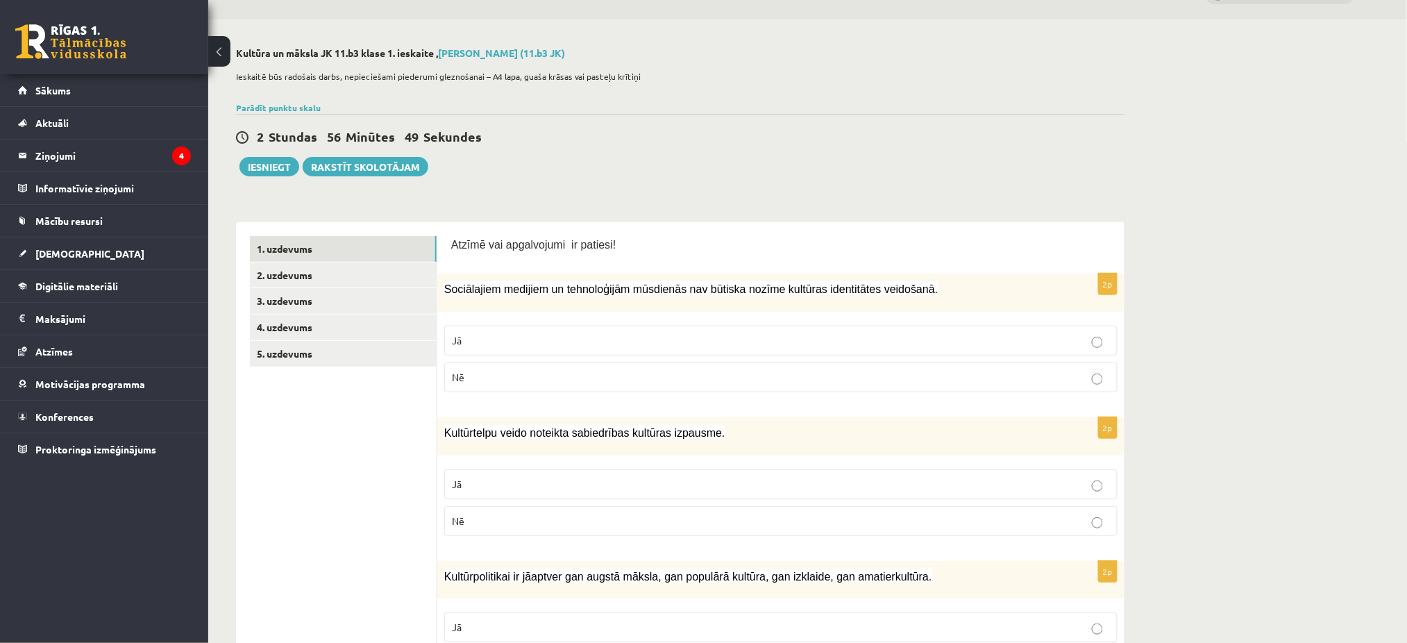
scroll to position [0, 0]
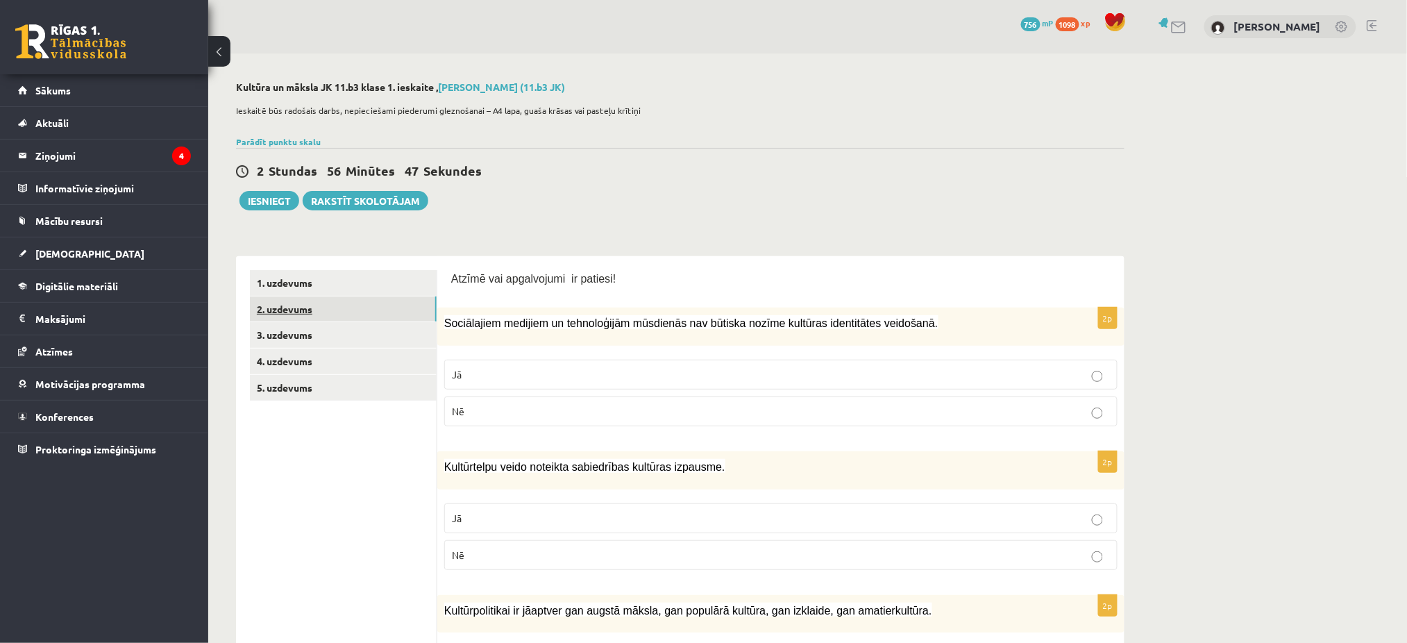
click at [355, 312] on link "2. uzdevums" at bounding box center [343, 309] width 187 height 26
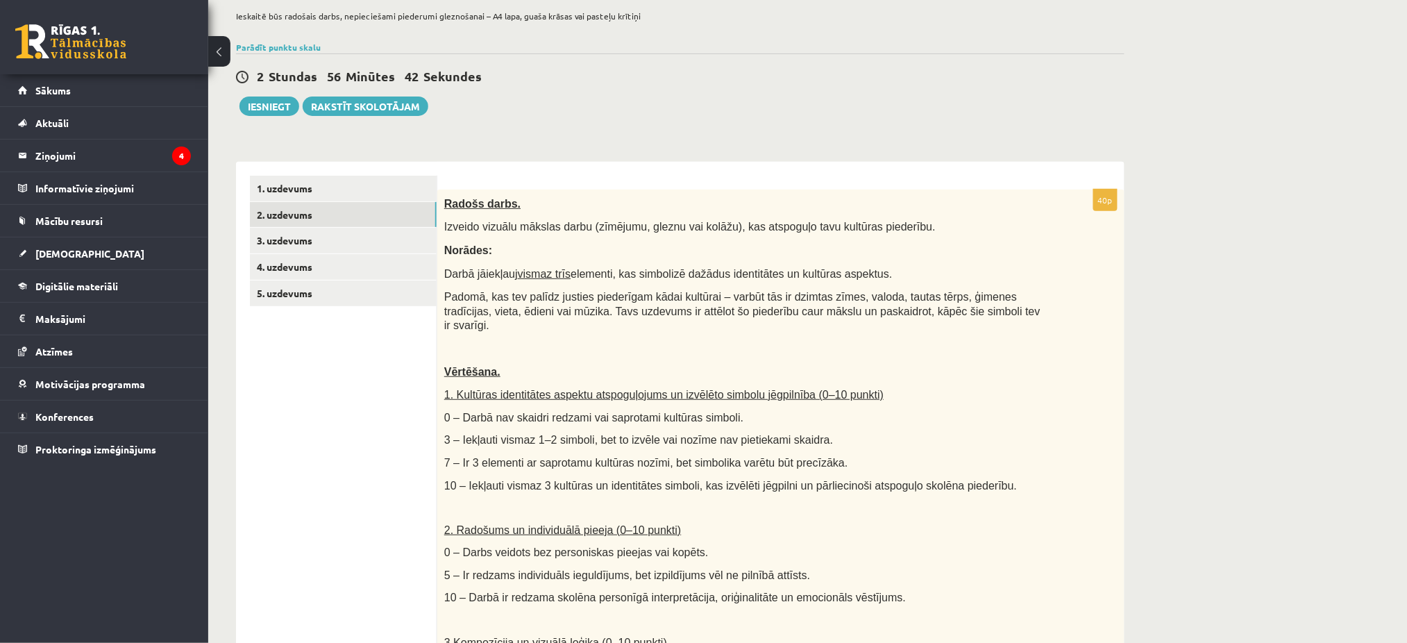
scroll to position [95, 0]
click at [357, 247] on link "3. uzdevums" at bounding box center [343, 240] width 187 height 26
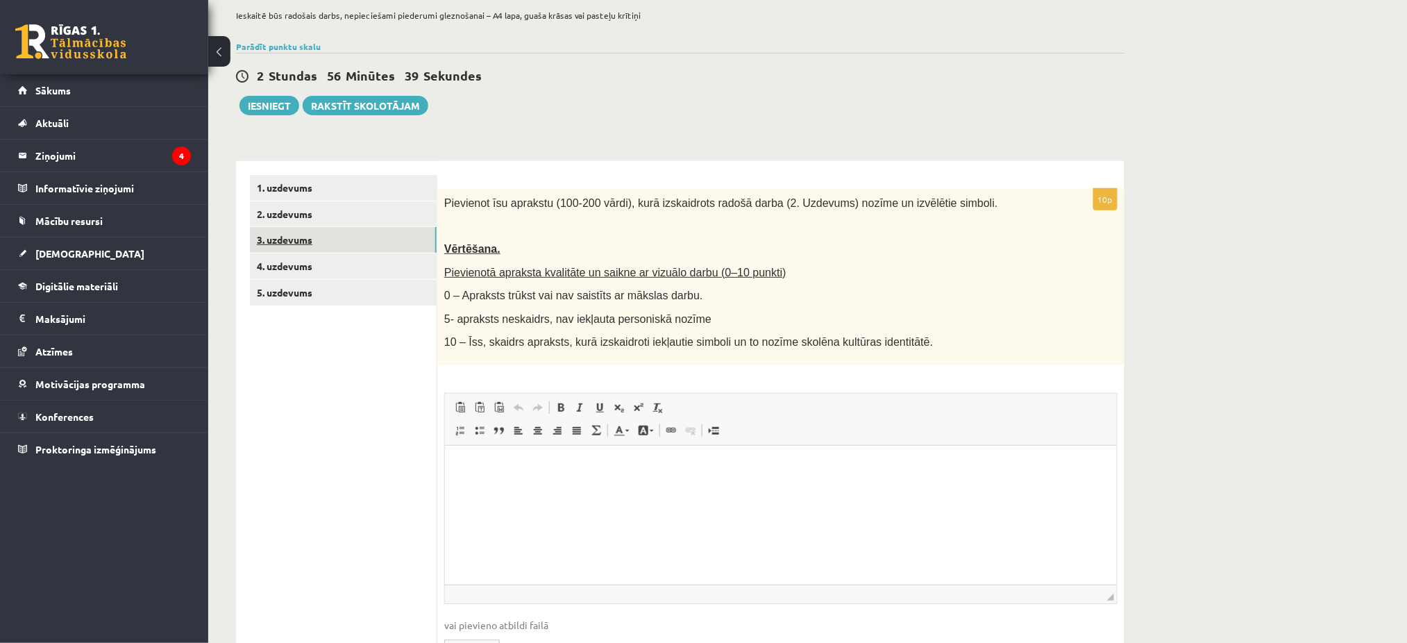
scroll to position [0, 0]
click at [331, 259] on link "4. uzdevums" at bounding box center [343, 266] width 187 height 26
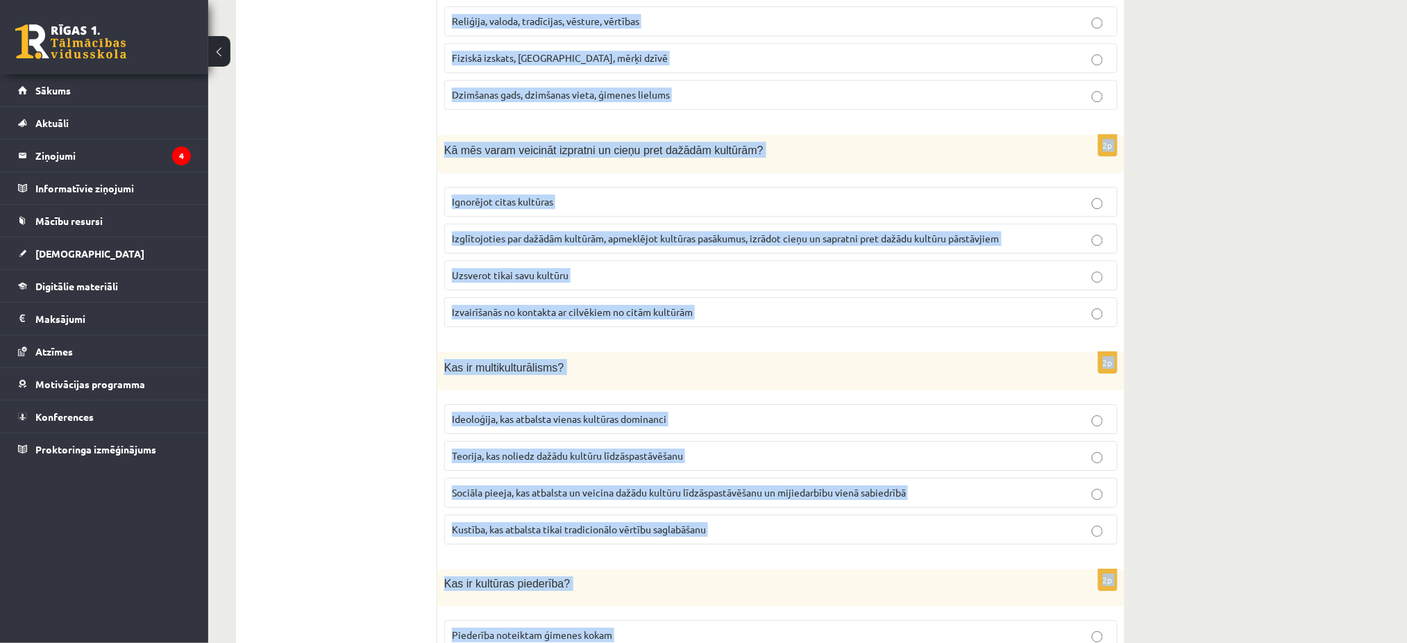
scroll to position [1836, 0]
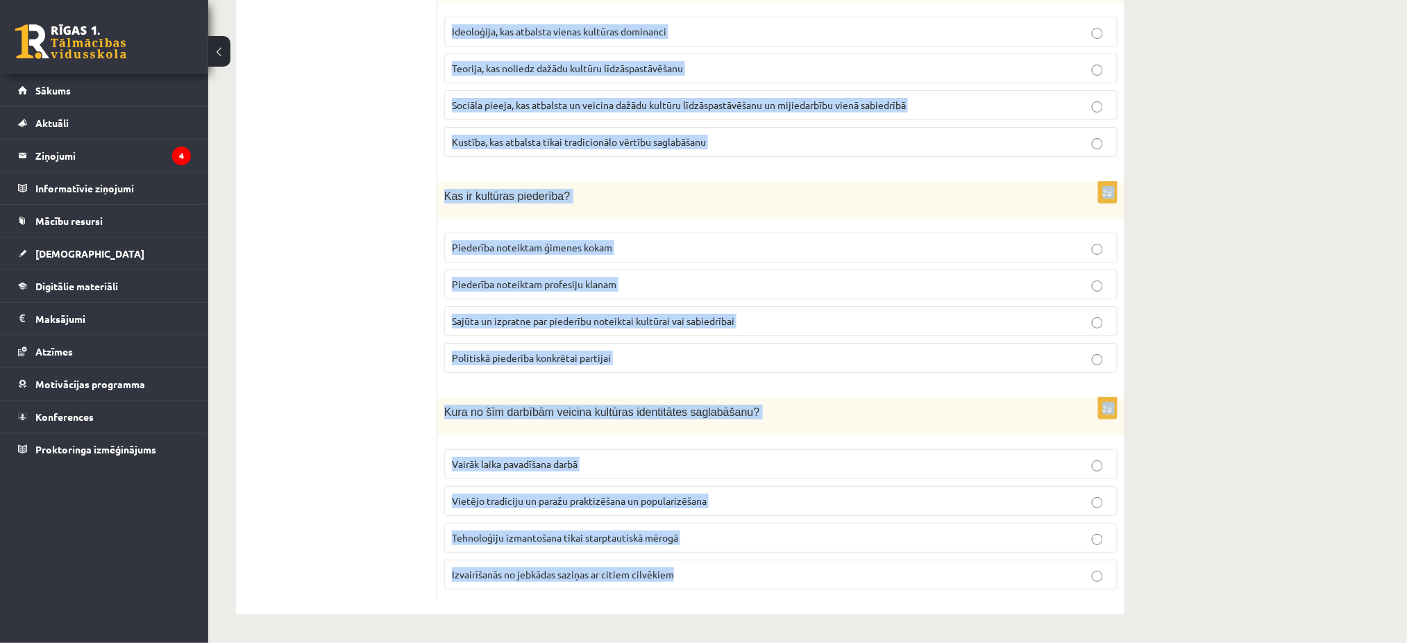
drag, startPoint x: 446, startPoint y: 198, endPoint x: 801, endPoint y: 671, distance: 591.3
copy form "Kuri no sekojošajiem faktoriem visvairāk ietekmē indivīda kultūras piederību? Ģ…"
drag, startPoint x: 392, startPoint y: 314, endPoint x: 736, endPoint y: 230, distance: 354.5
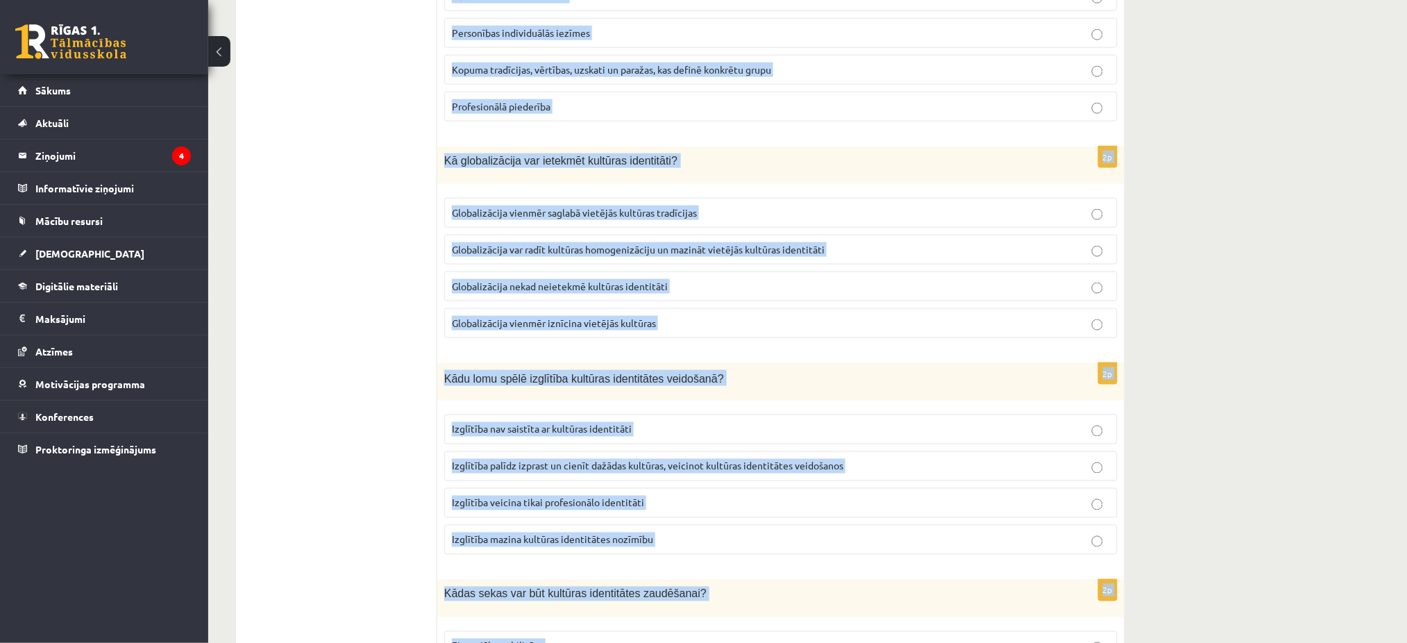
scroll to position [558, 0]
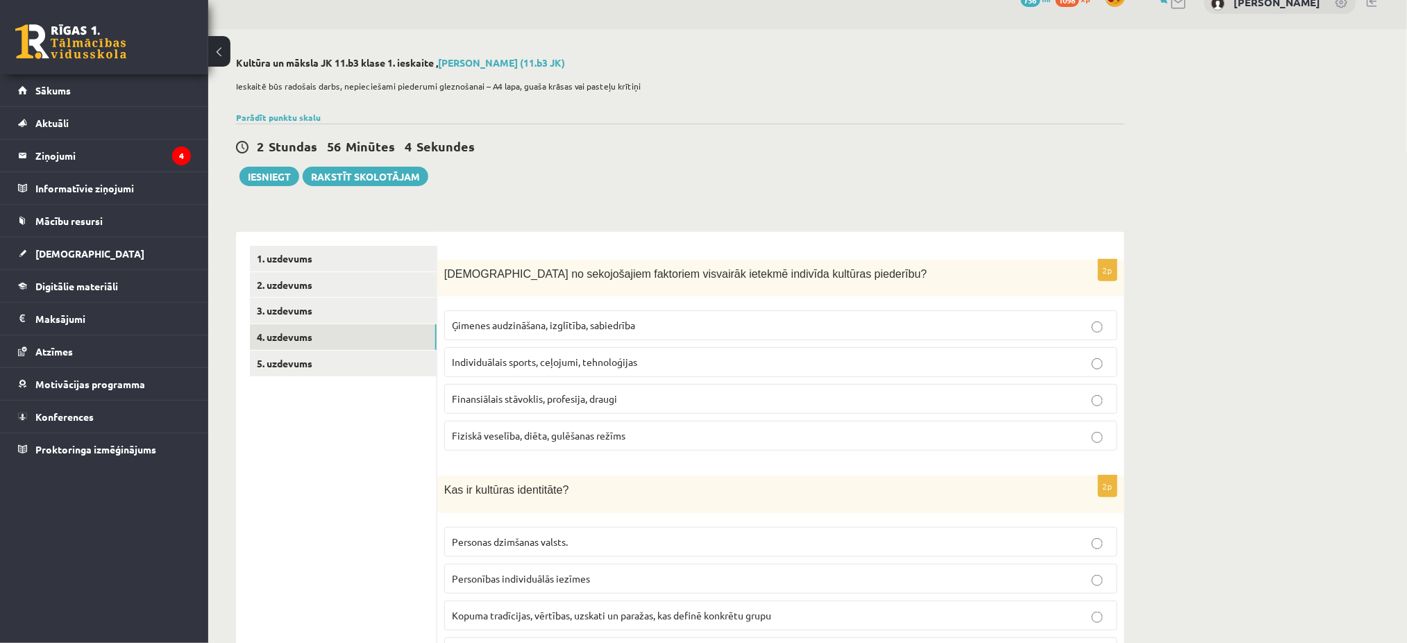
scroll to position [0, 0]
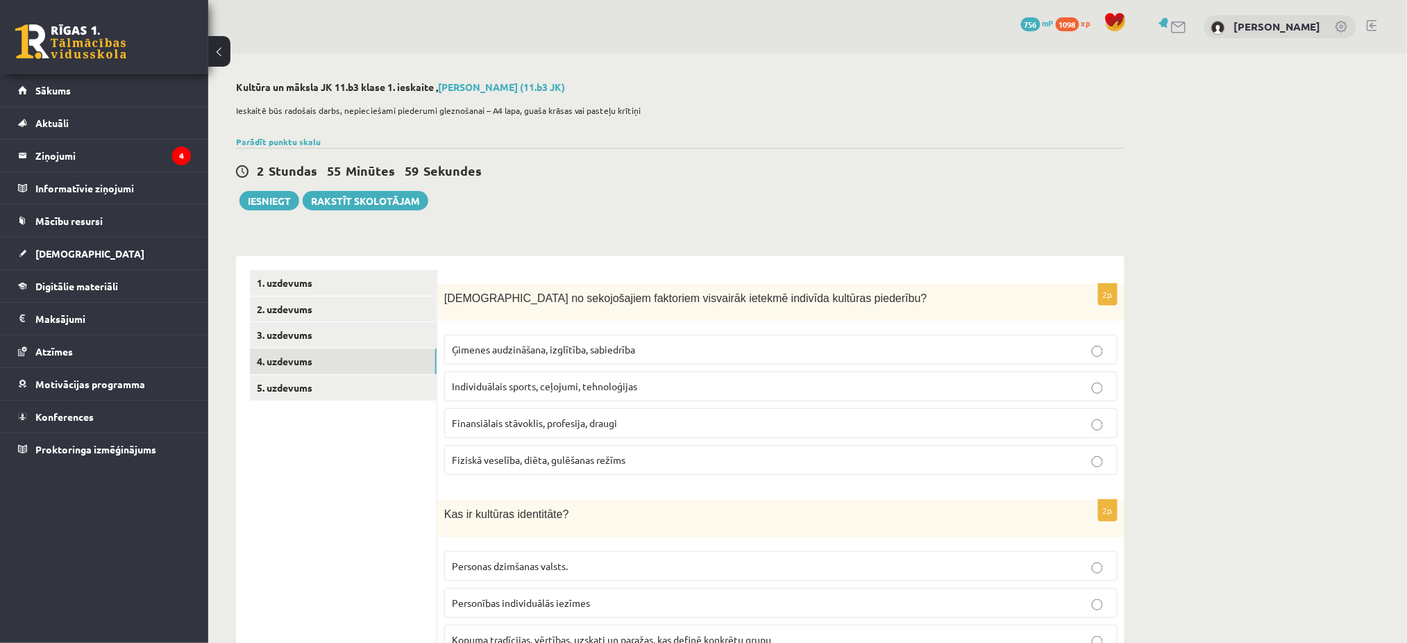
click at [643, 352] on p "Ģimenes audzināšana, izglītība, sabiedrība" at bounding box center [781, 349] width 658 height 15
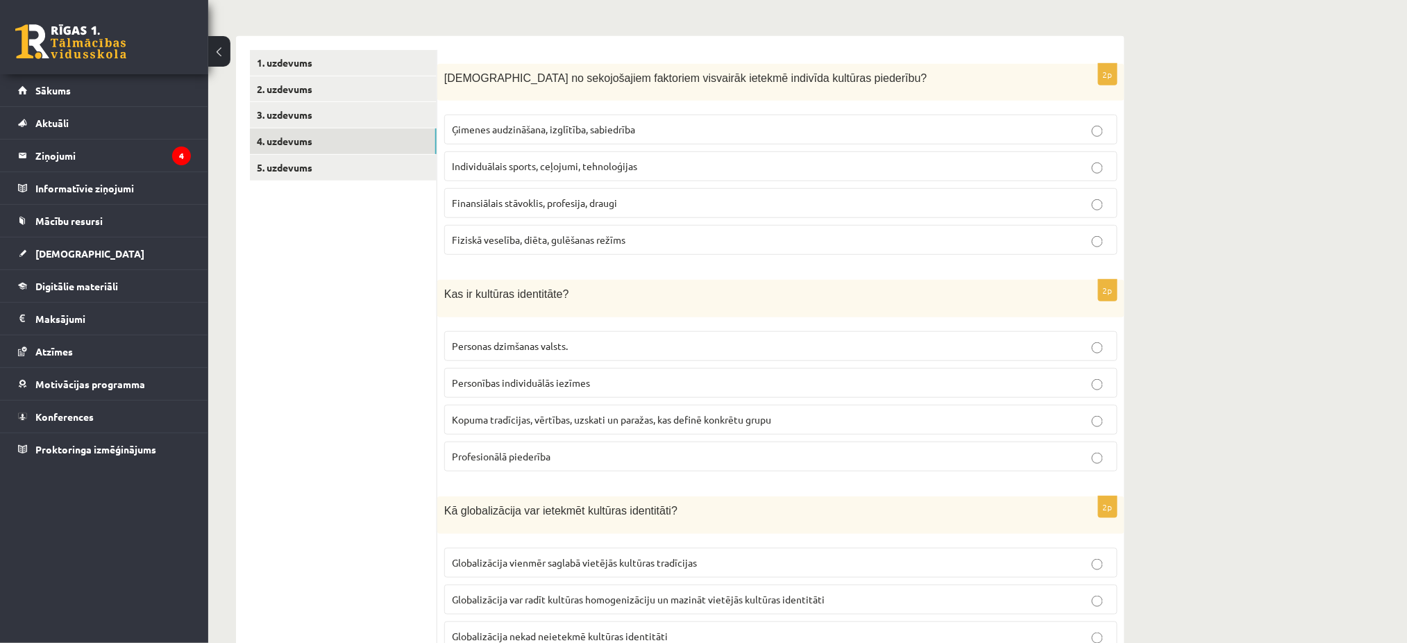
scroll to position [221, 0]
click at [639, 423] on span "Kopuma tradīcijas, vērtības, uzskati un paražas, kas definē konkrētu grupu" at bounding box center [611, 418] width 319 height 12
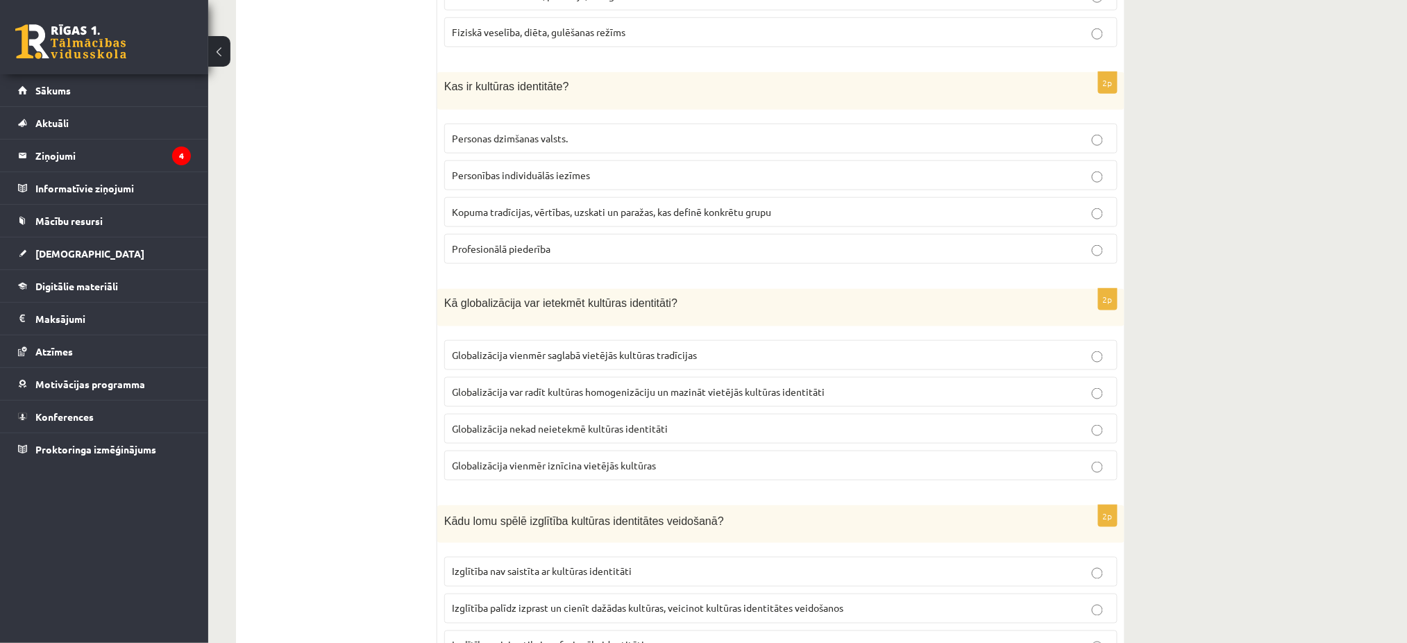
scroll to position [437, 0]
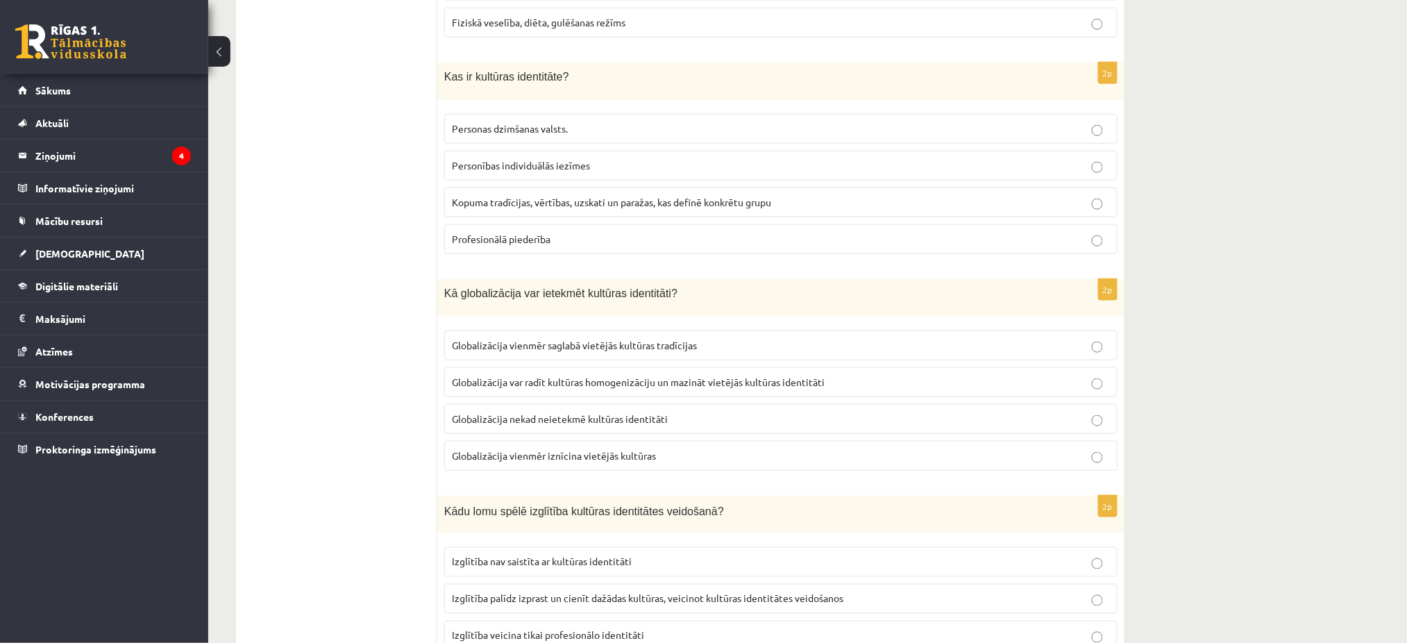
click at [736, 380] on span "Globalizācija var radīt kultūras homogenizāciju un mazināt vietējās kultūras id…" at bounding box center [638, 381] width 373 height 12
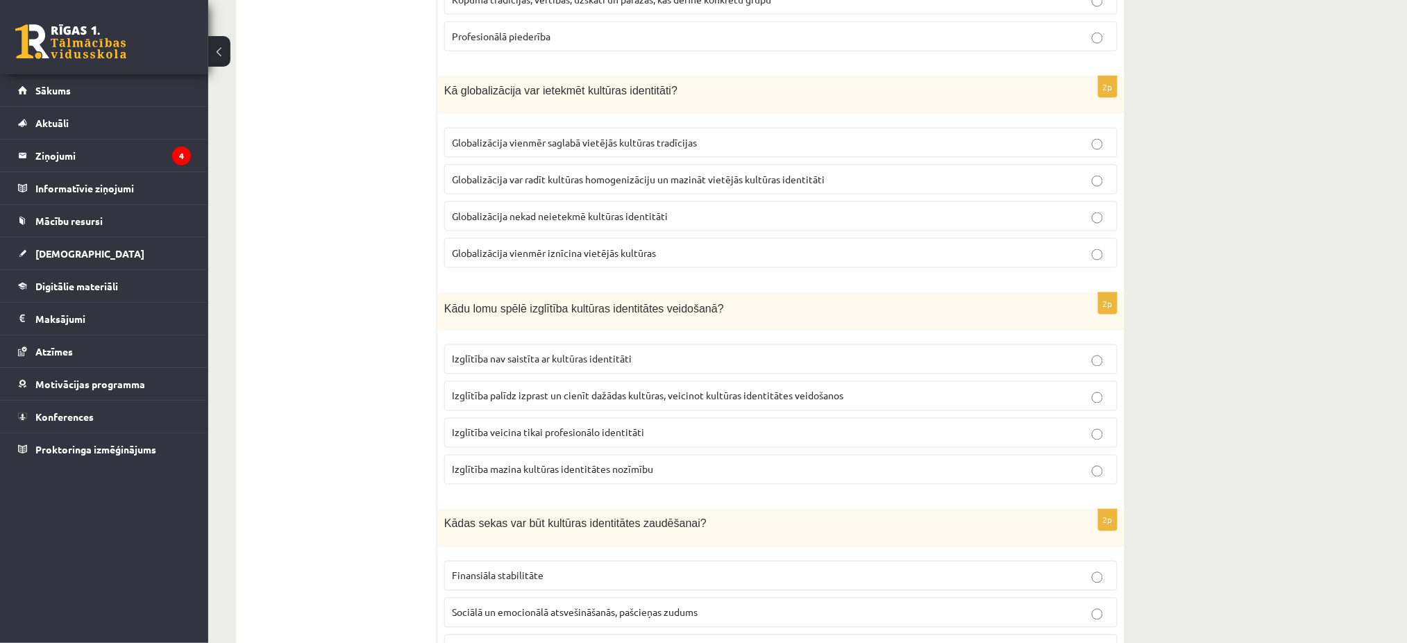
scroll to position [647, 0]
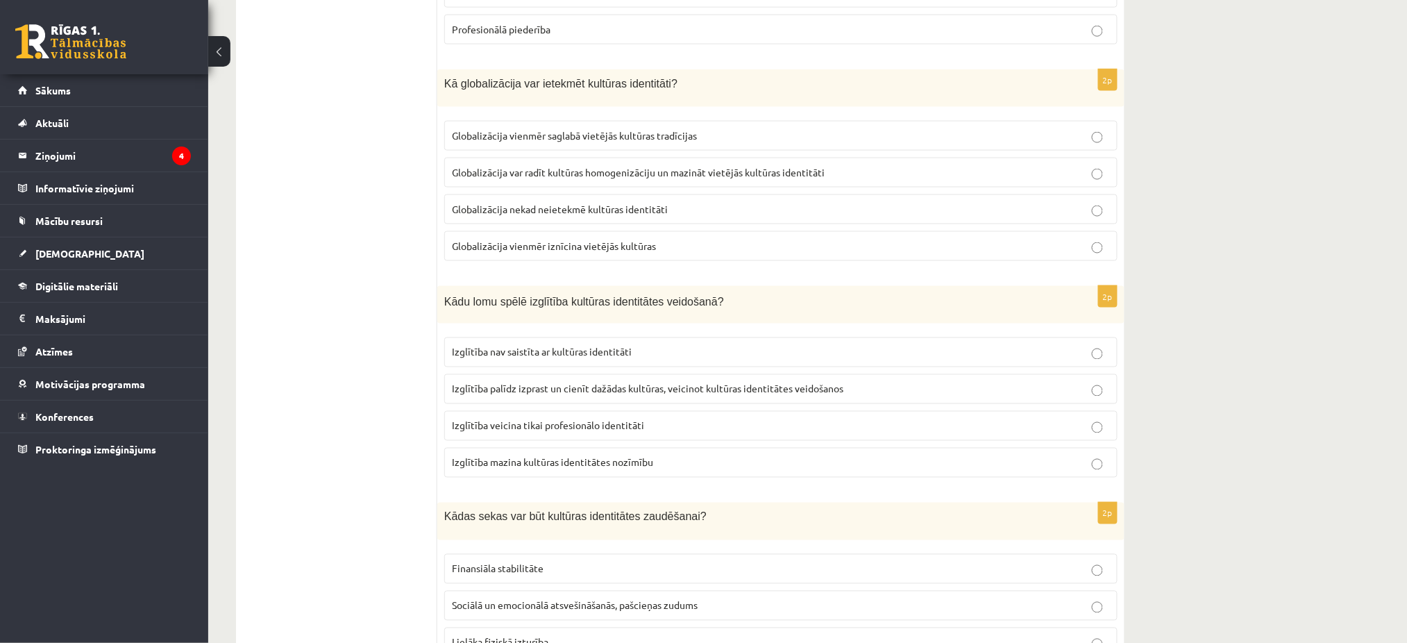
click at [698, 601] on span "Sociālā un emocionālā atsvešināšanās, pašcieņas zudums" at bounding box center [575, 605] width 246 height 12
click at [628, 400] on label "Izglītība palīdz izprast un cienīt dažādas kultūras, veicinot kultūras identitā…" at bounding box center [780, 389] width 673 height 30
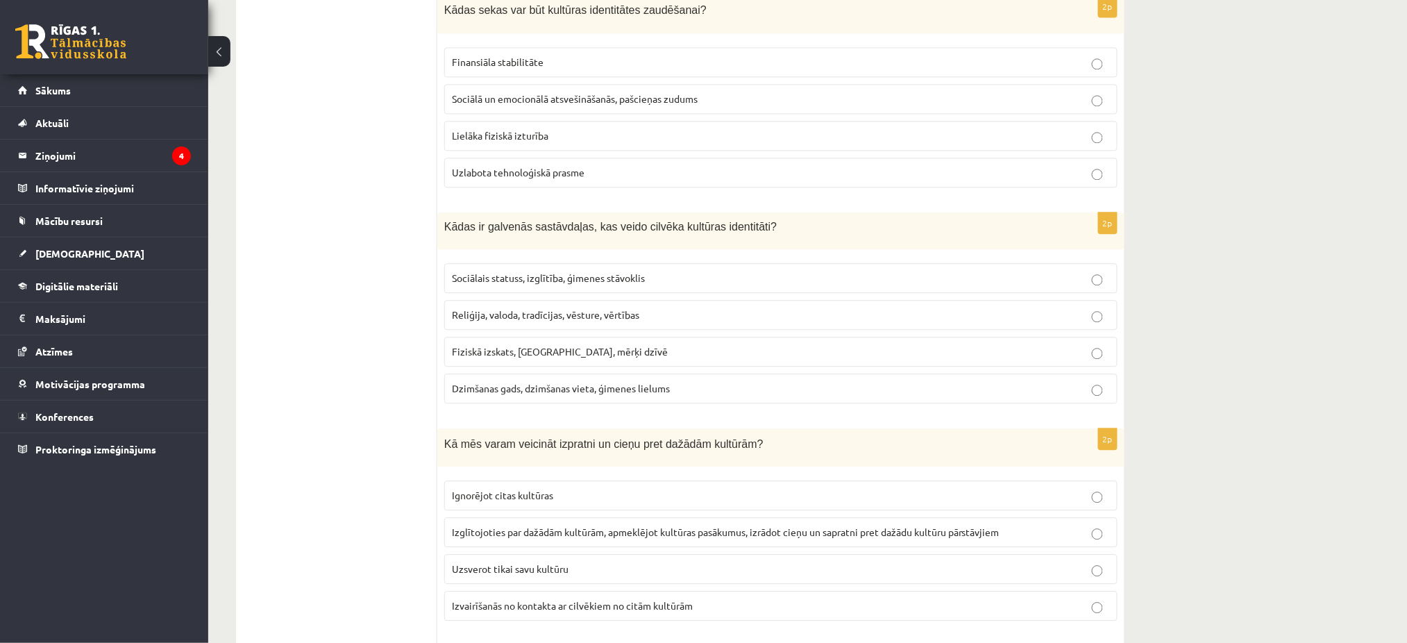
scroll to position [1156, 0]
click at [652, 321] on label "Reliģija, valoda, tradīcijas, vēsture, vērtības" at bounding box center [780, 312] width 673 height 30
click at [694, 533] on span "Izglītojoties par dažādām kultūrām, apmeklējot kultūras pasākumus, izrādot cieņ…" at bounding box center [726, 529] width 548 height 12
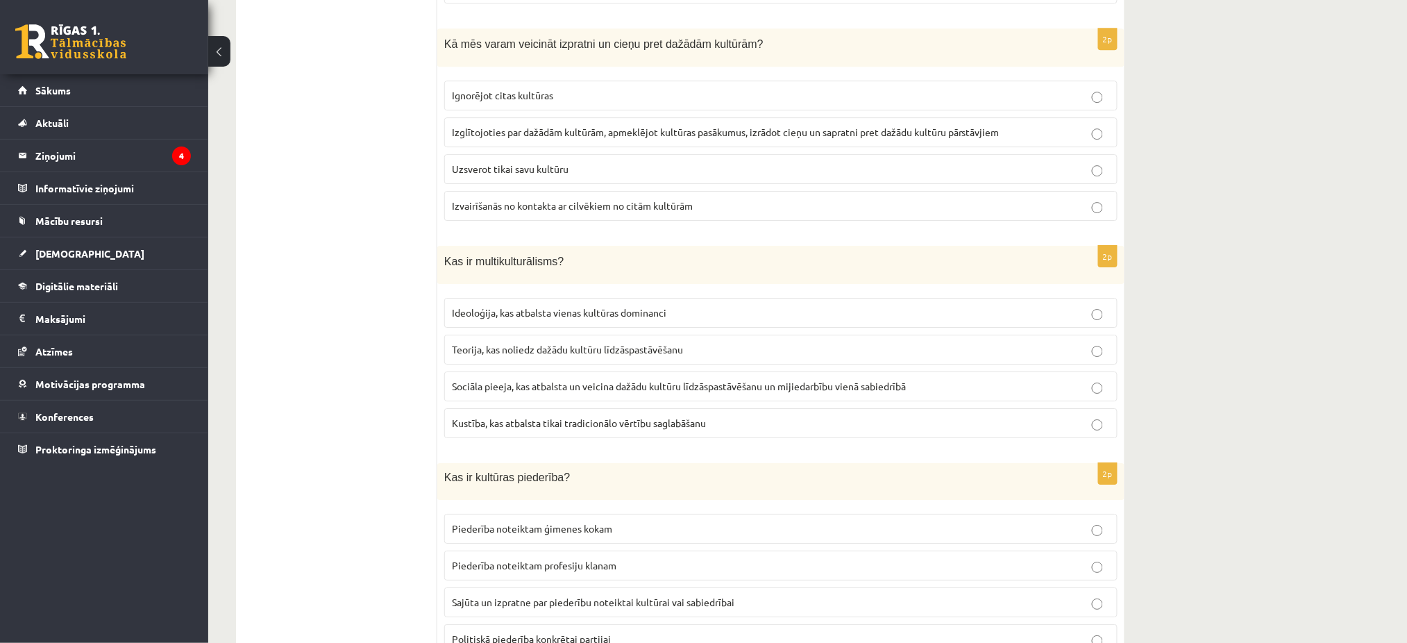
scroll to position [1555, 0]
click at [779, 389] on span "Sociāla pieeja, kas atbalsta un veicina dažādu kultūru līdzāspastāvēšanu un mij…" at bounding box center [679, 384] width 454 height 12
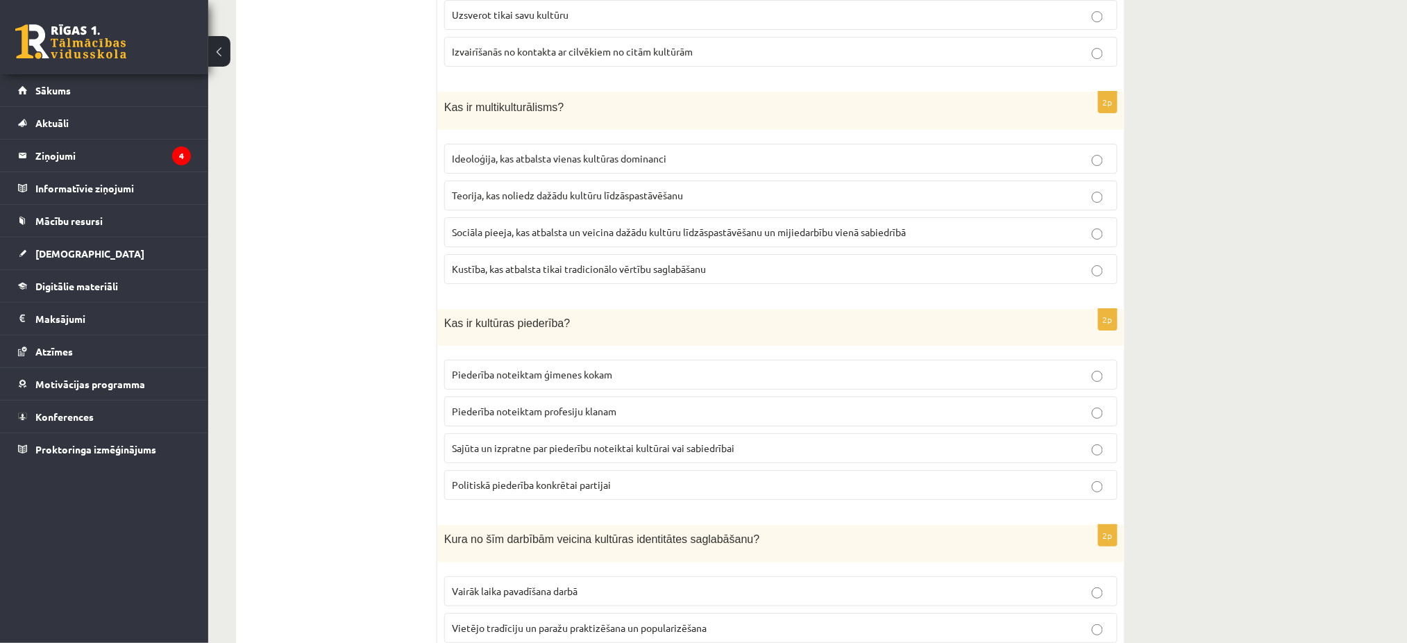
scroll to position [1767, 0]
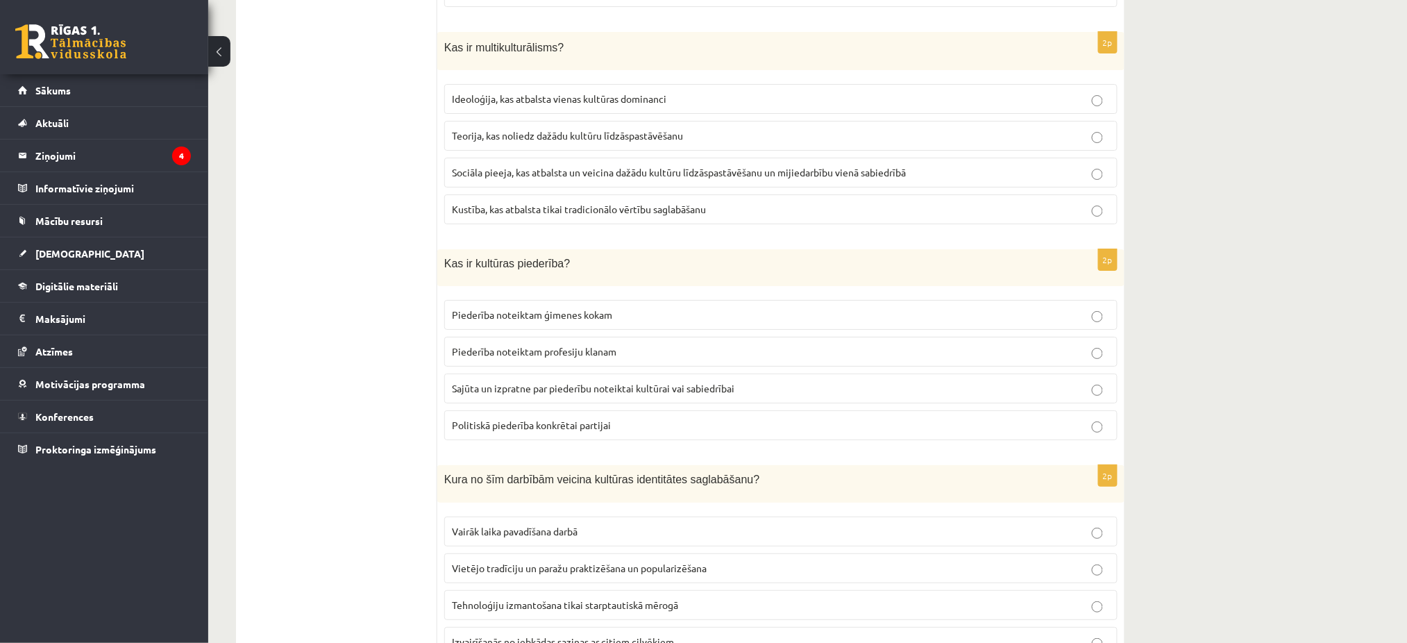
click at [746, 378] on label "Sajūta un izpratne par piederību noteiktai kultūrai vai sabiedrībai" at bounding box center [780, 388] width 673 height 30
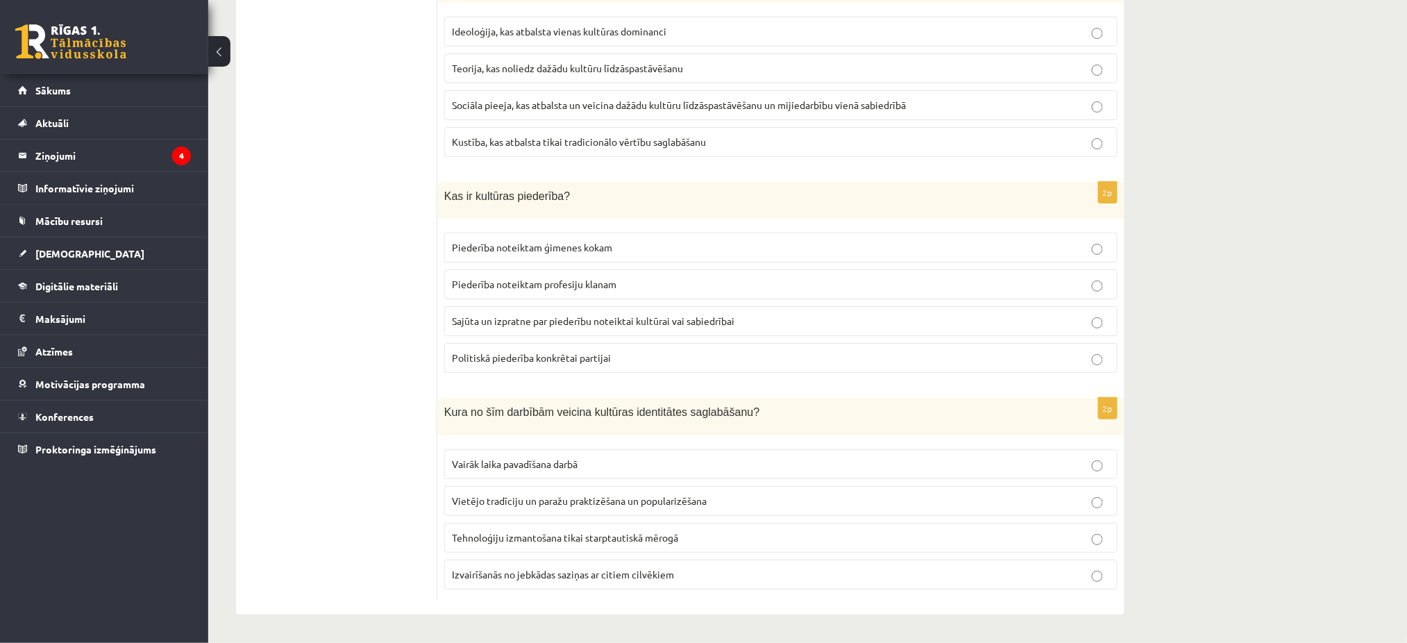
click at [735, 496] on p "Vietējo tradīciju un paražu praktizēšana un popularizēšana" at bounding box center [781, 500] width 658 height 15
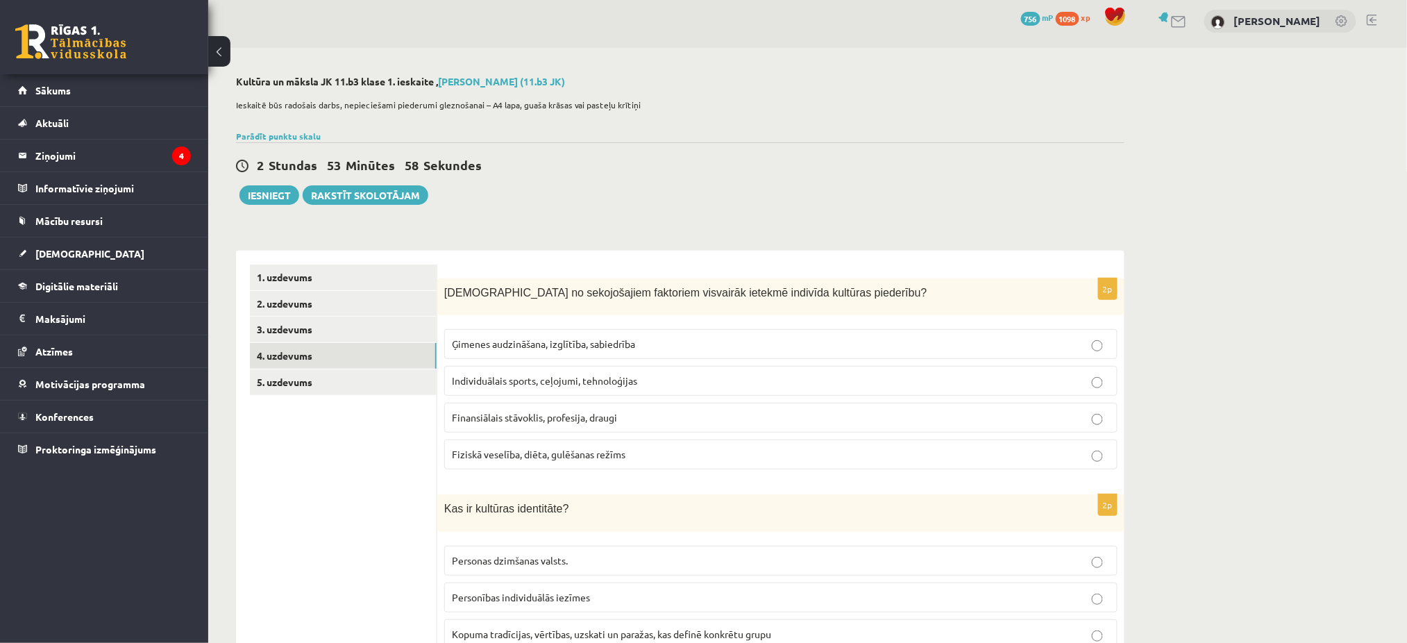
scroll to position [0, 0]
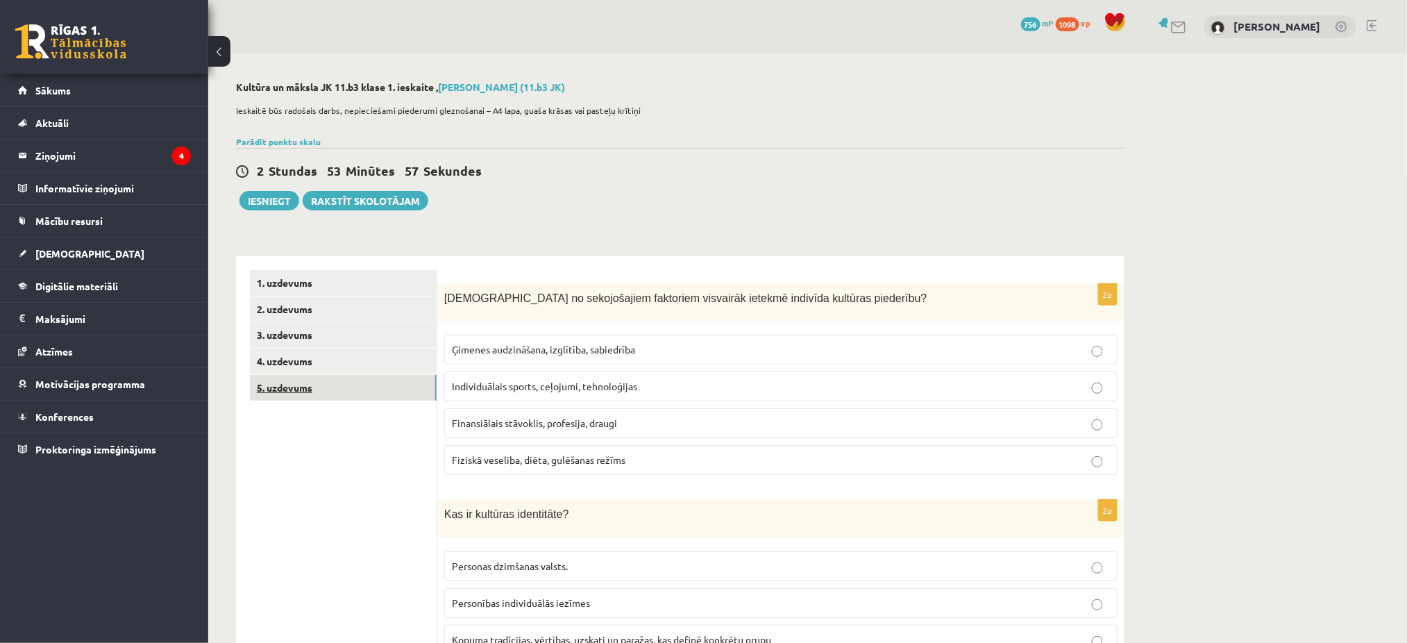
click at [302, 394] on link "5. uzdevums" at bounding box center [343, 388] width 187 height 26
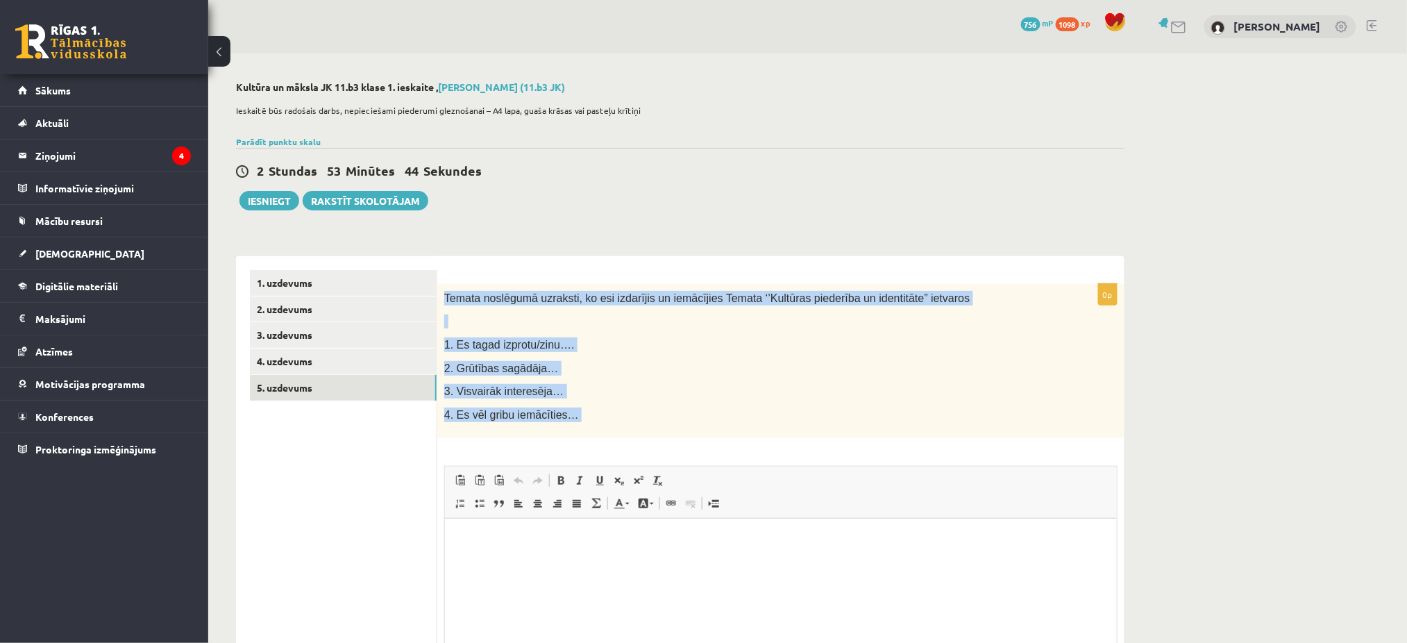
drag, startPoint x: 445, startPoint y: 296, endPoint x: 578, endPoint y: 460, distance: 211.2
click at [578, 460] on div "0p Temata noslēgumā uzraksti, ko esi izdarījis un iemācījies Temata ‘’Kultūras …" at bounding box center [780, 519] width 687 height 471
copy div "Temata noslēgumā uzraksti, ko esi izdarījis un iemācījies Temata ‘’Kultūras pie…"
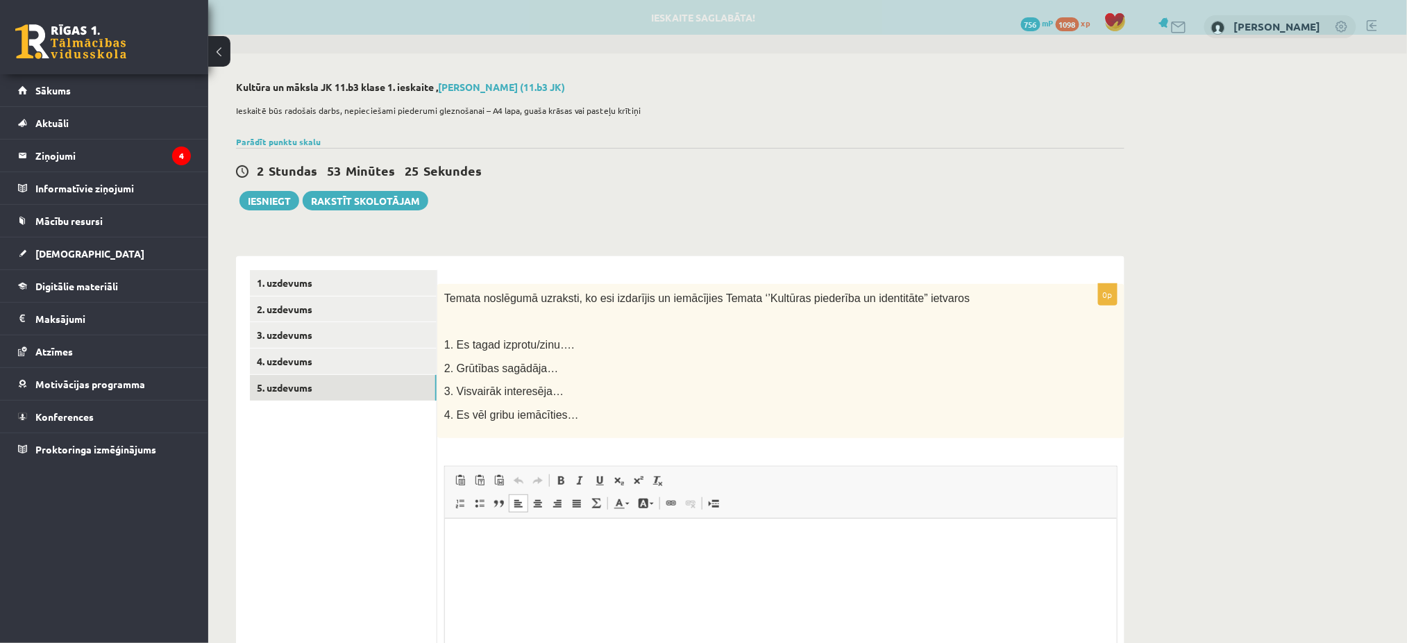
click at [687, 521] on html at bounding box center [780, 539] width 672 height 42
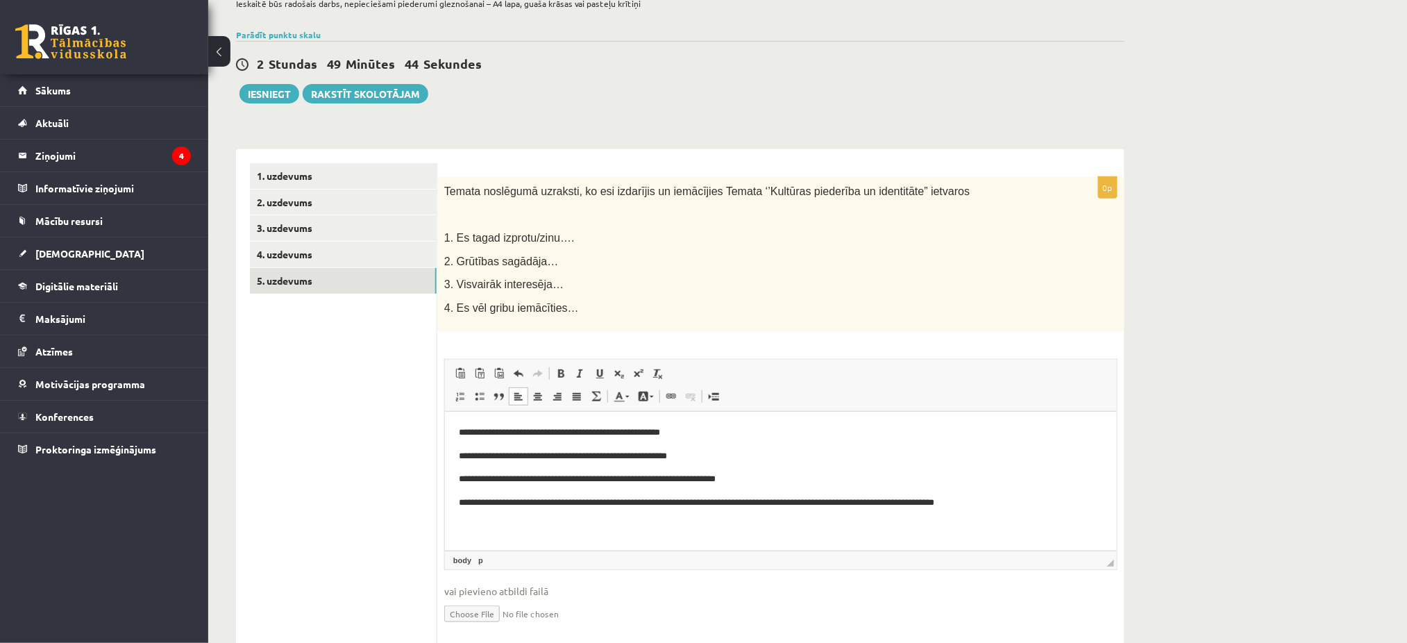
scroll to position [152, 0]
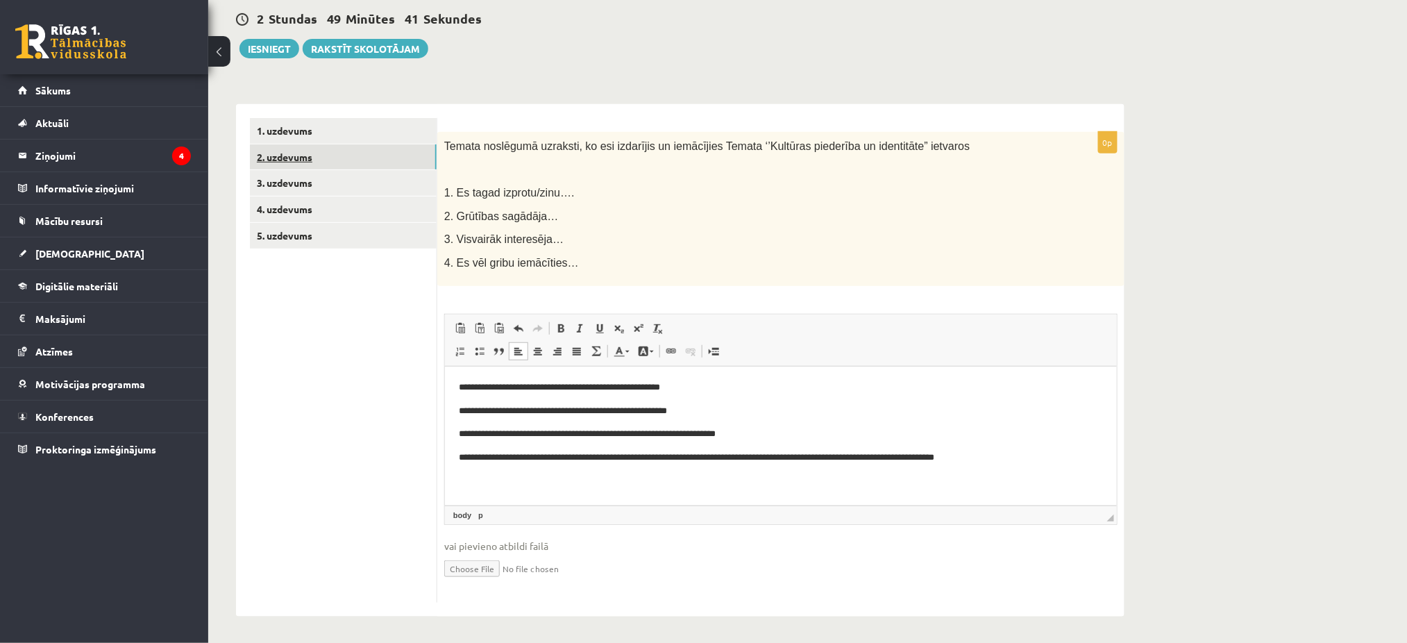
click at [360, 153] on link "2. uzdevums" at bounding box center [343, 157] width 187 height 26
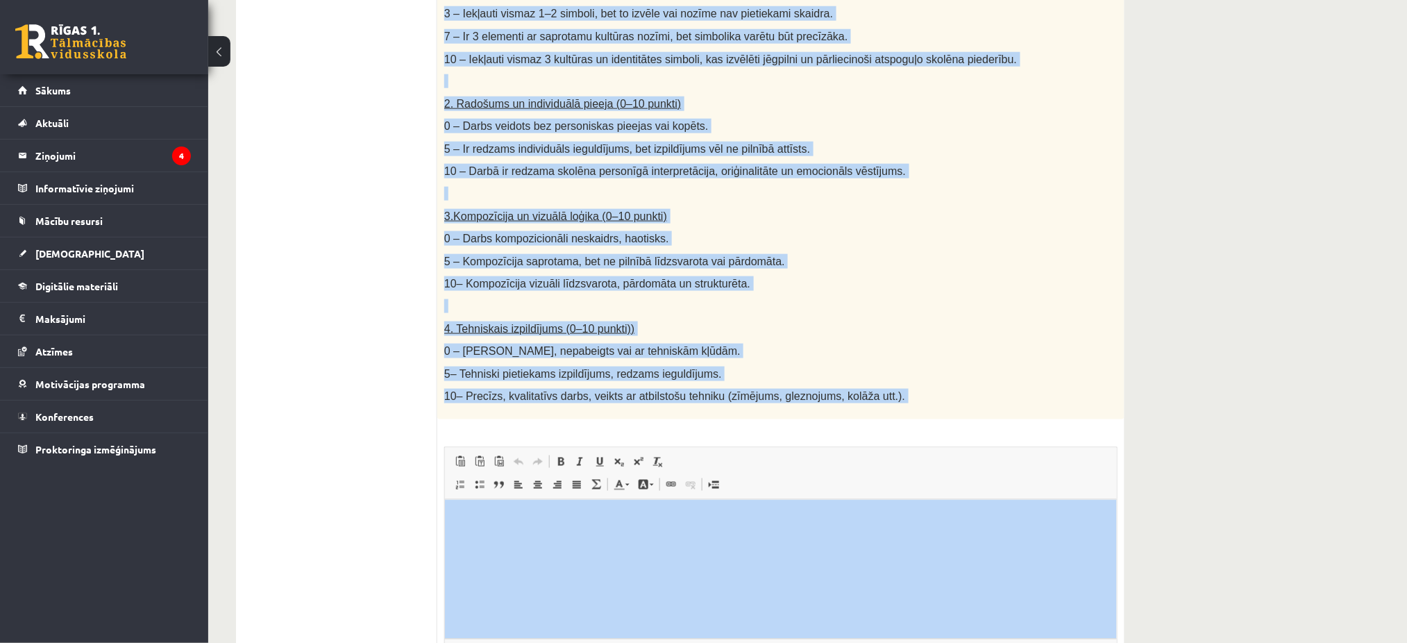
scroll to position [639, 0]
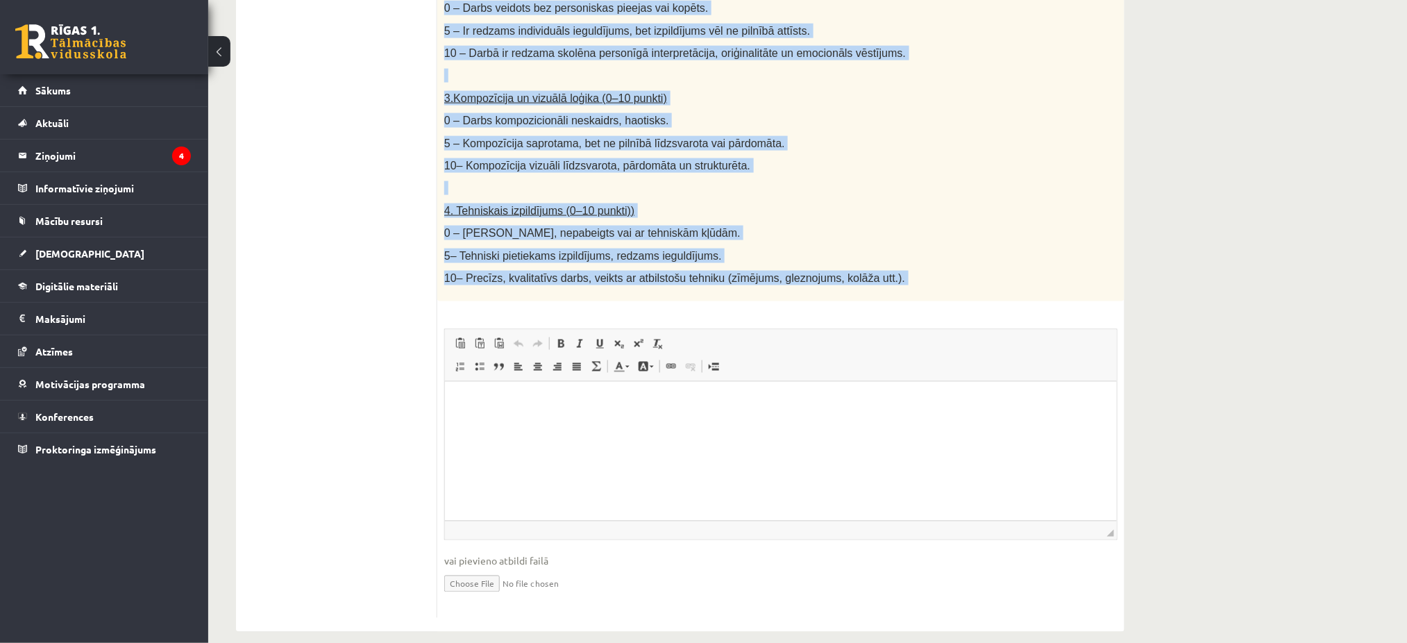
drag, startPoint x: 442, startPoint y: 142, endPoint x: 963, endPoint y: 307, distance: 546.3
click at [963, 307] on div "40p Radošs darbs. Izveido vizuālu mākslas darbu (zīmējumu, gleznu vai kolāžu), …" at bounding box center [780, 131] width 687 height 972
copy div "Radošs darbs. Izveido vizuālu mākslas darbu (zīmējumu, gleznu vai kolāžu), kas …"
click at [455, 181] on p at bounding box center [746, 188] width 604 height 14
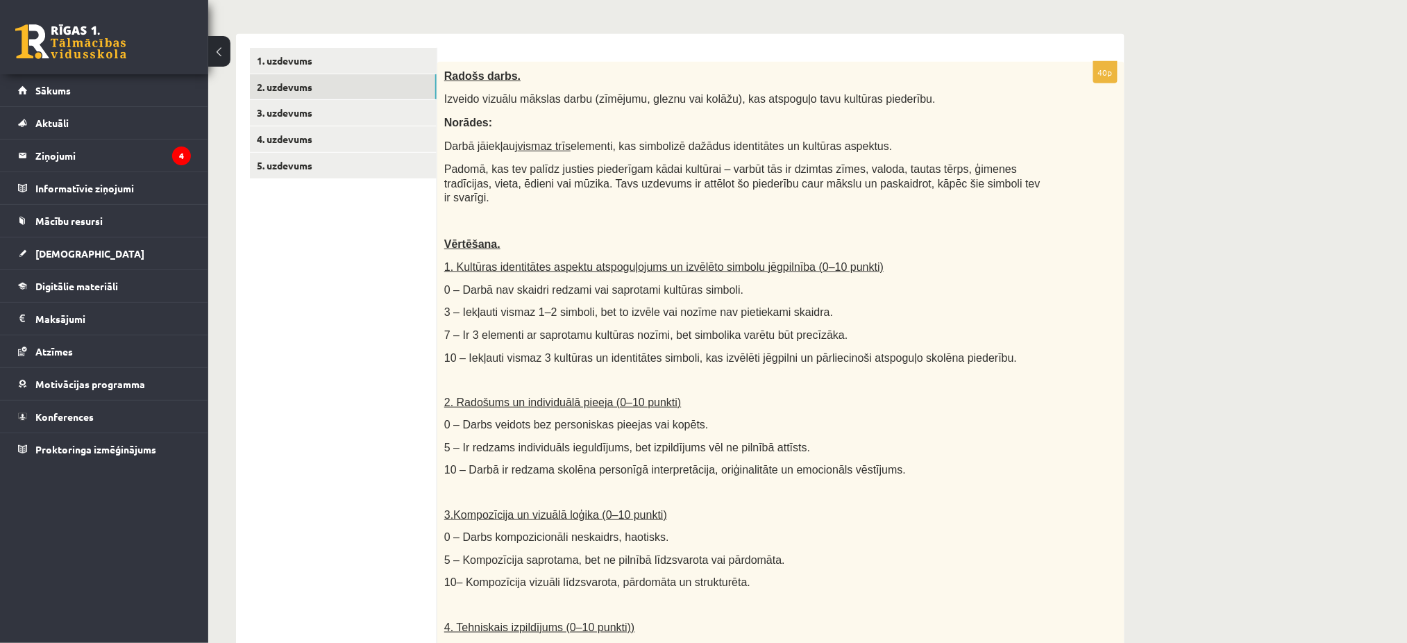
scroll to position [0, 0]
